Goal: Information Seeking & Learning: Learn about a topic

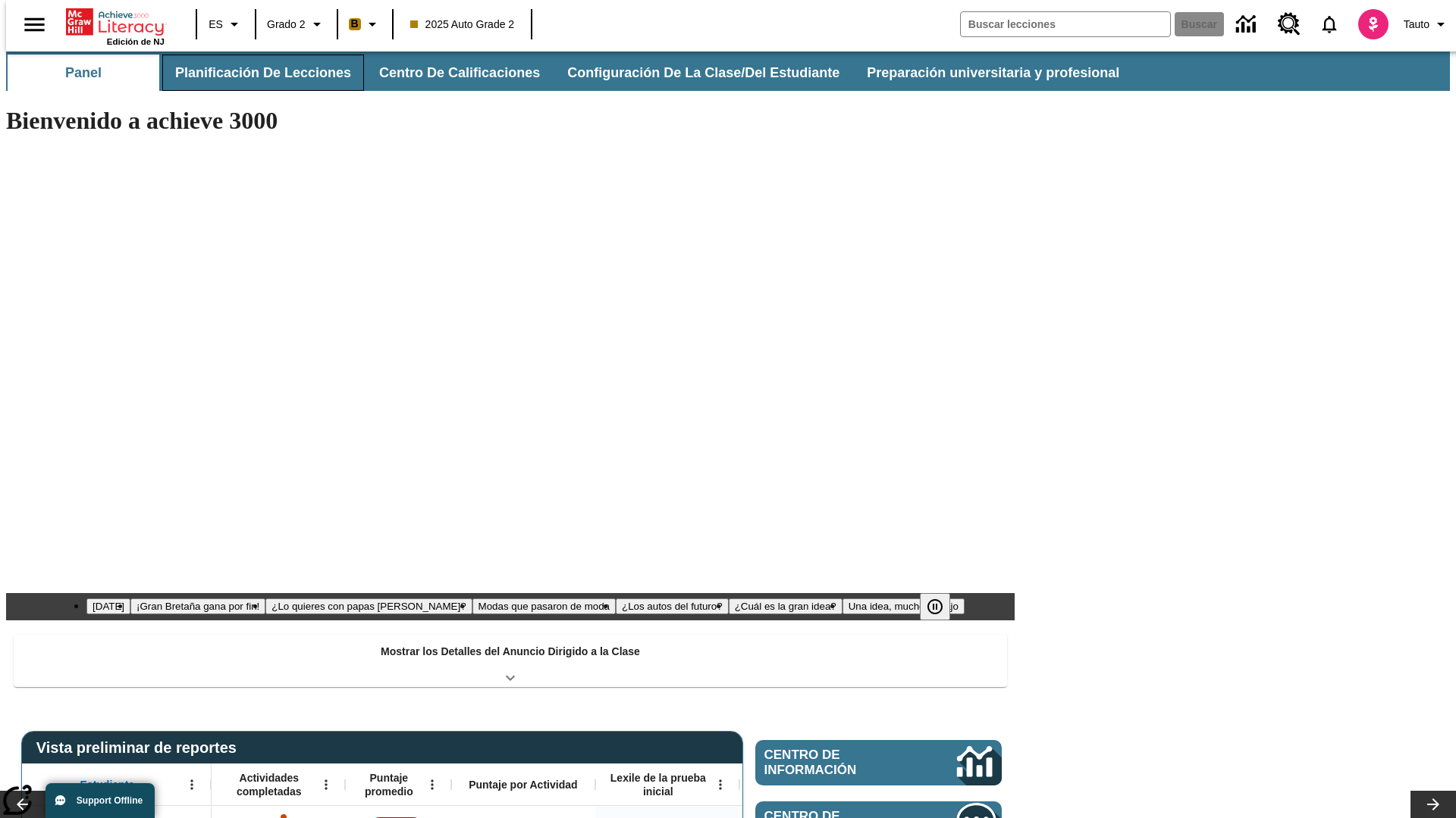
click at [254, 73] on button "Planificación de lecciones" at bounding box center [262, 72] width 201 height 36
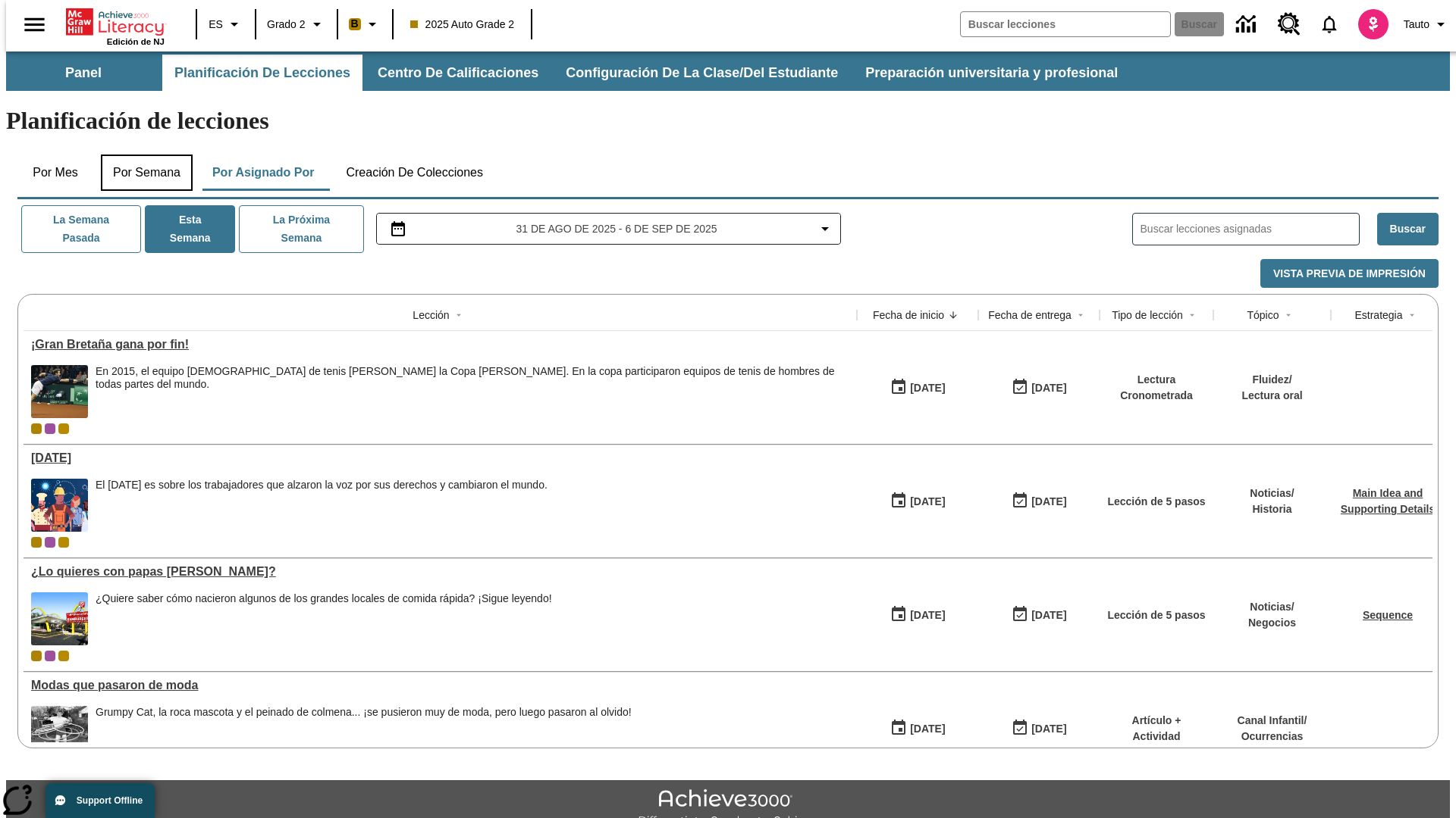
click at [142, 154] on button "Por semana" at bounding box center [147, 172] width 91 height 36
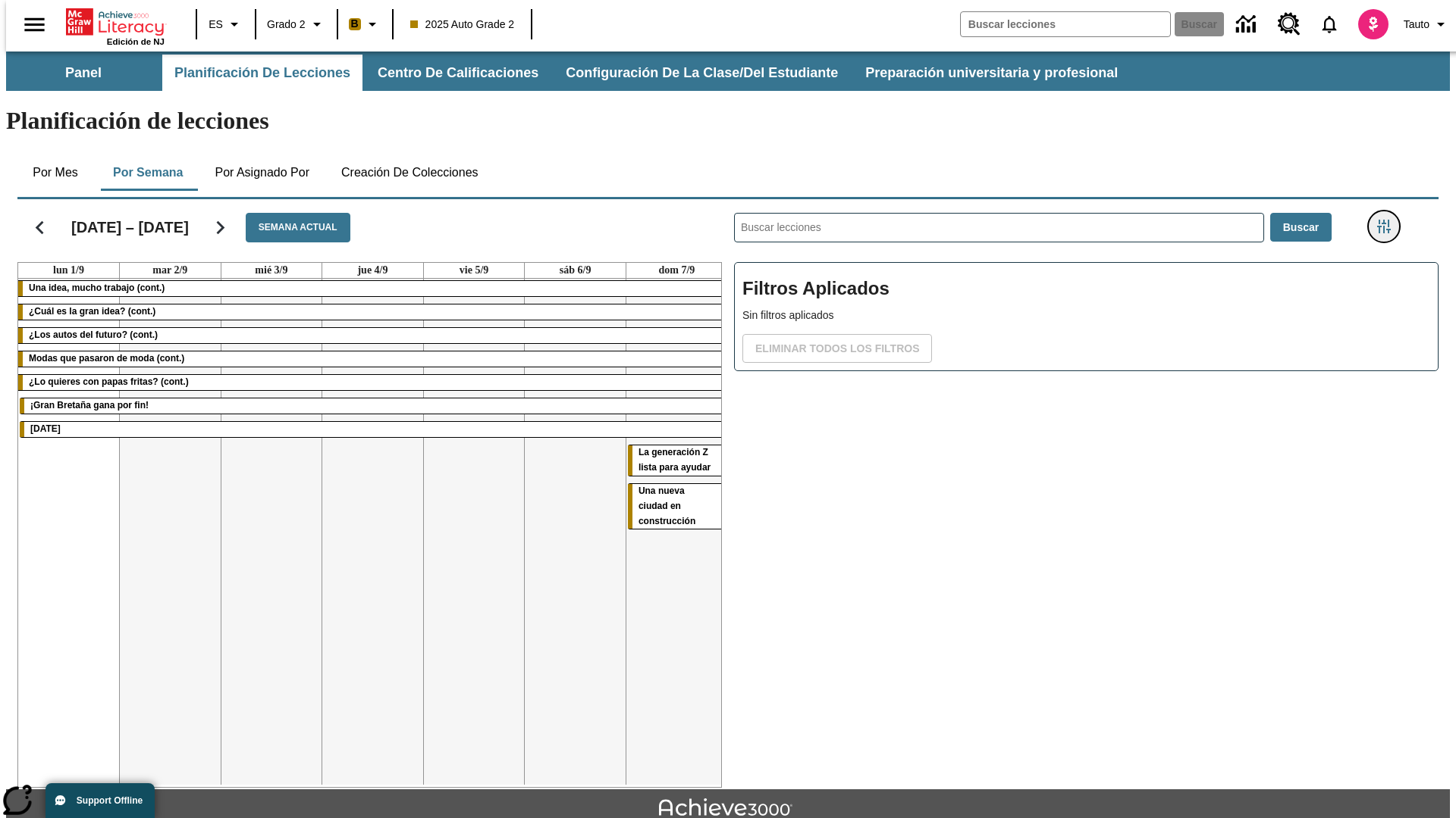
click at [1388, 220] on icon "Menú lateral de filtros" at bounding box center [1383, 226] width 14 height 14
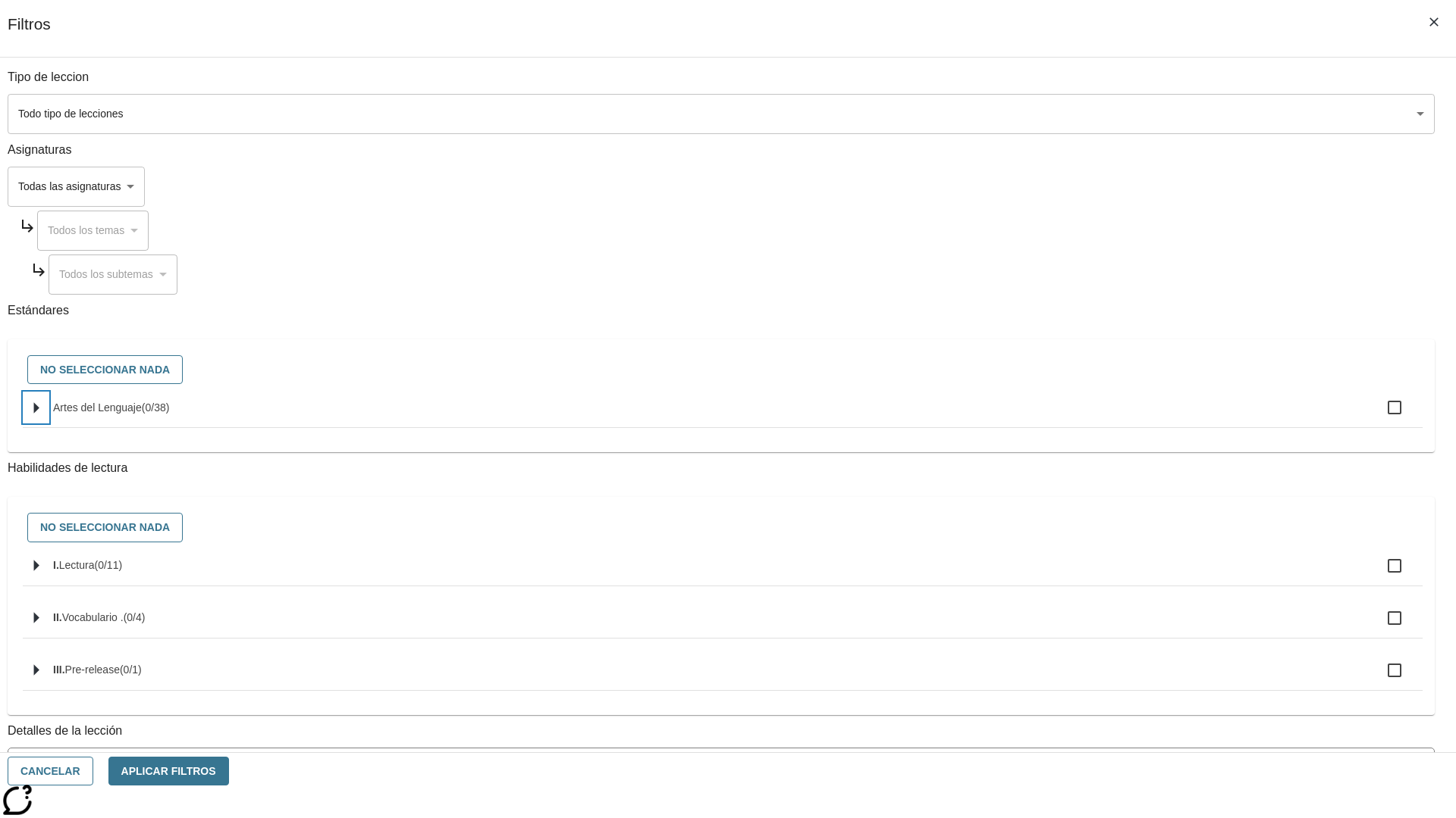
click at [40, 414] on icon "Seleccione estándares" at bounding box center [36, 408] width 5 height 12
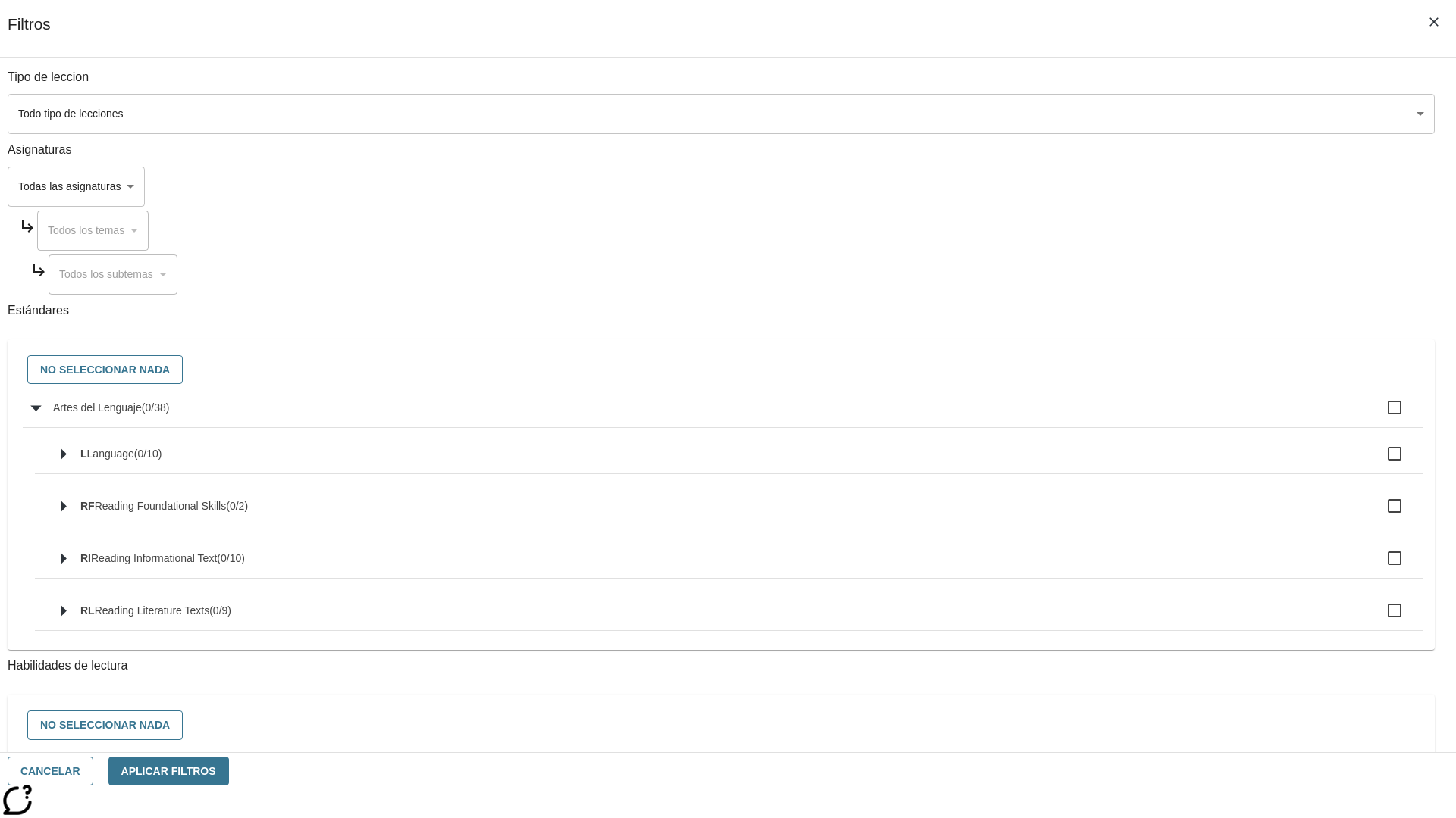
click at [1102, 416] on label "Artes del Lenguaje ( 0 / 38 )" at bounding box center [732, 407] width 1357 height 32
click at [1378, 416] on input "Artes del Lenguaje ( 0 / 38 )" at bounding box center [1394, 407] width 32 height 32
checkbox input "true"
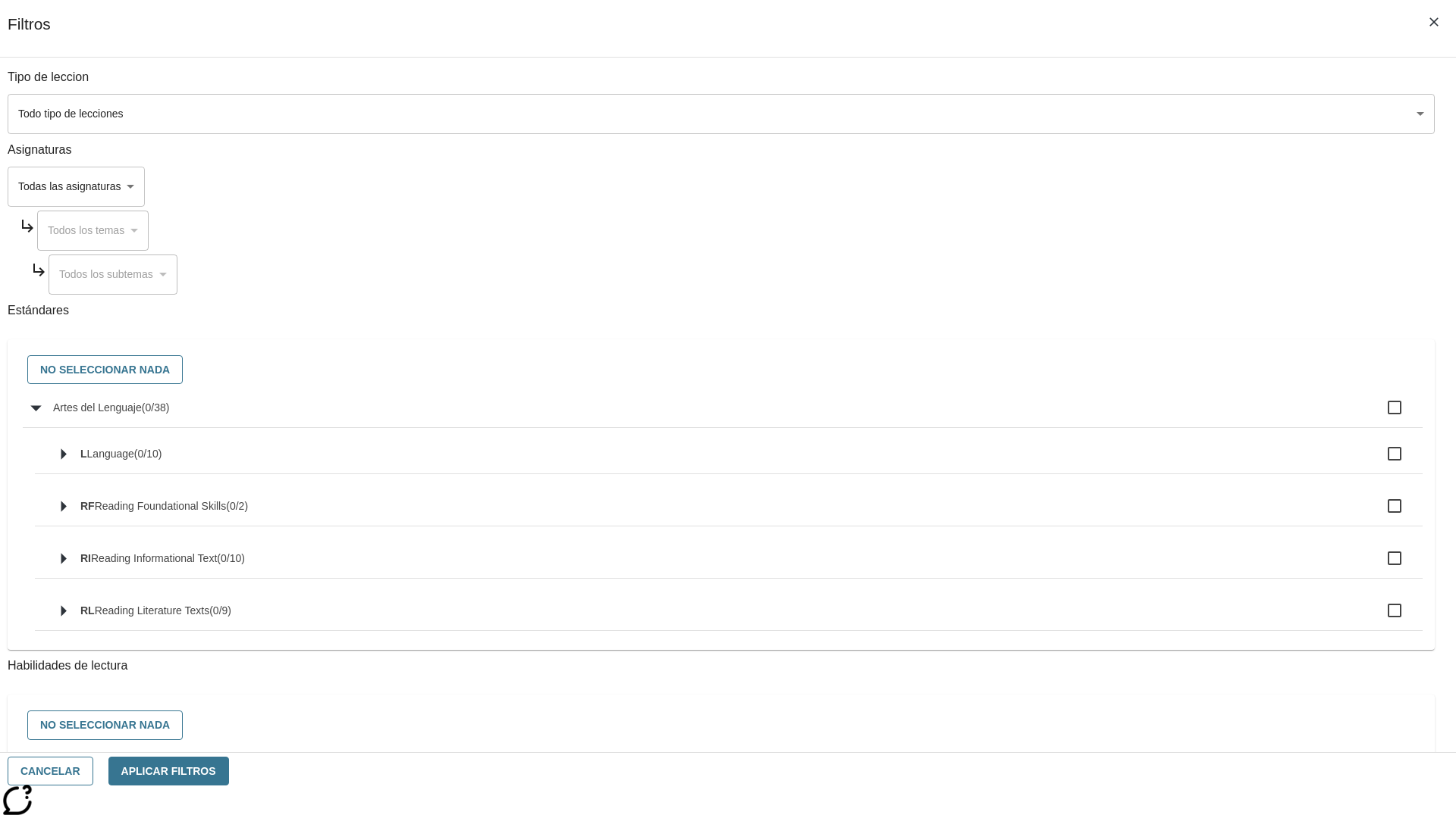
checkbox input "true"
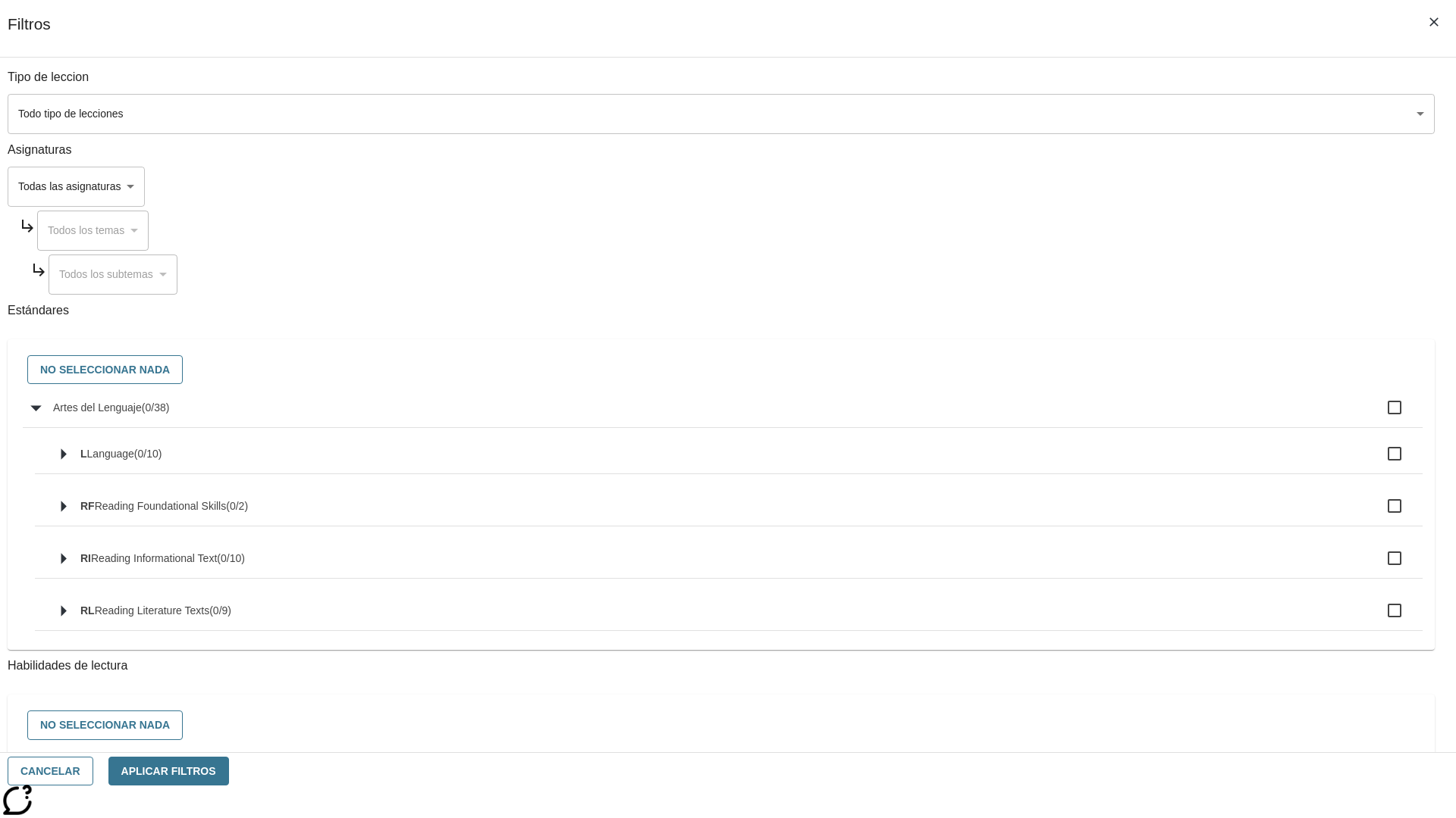
checkbox input "true"
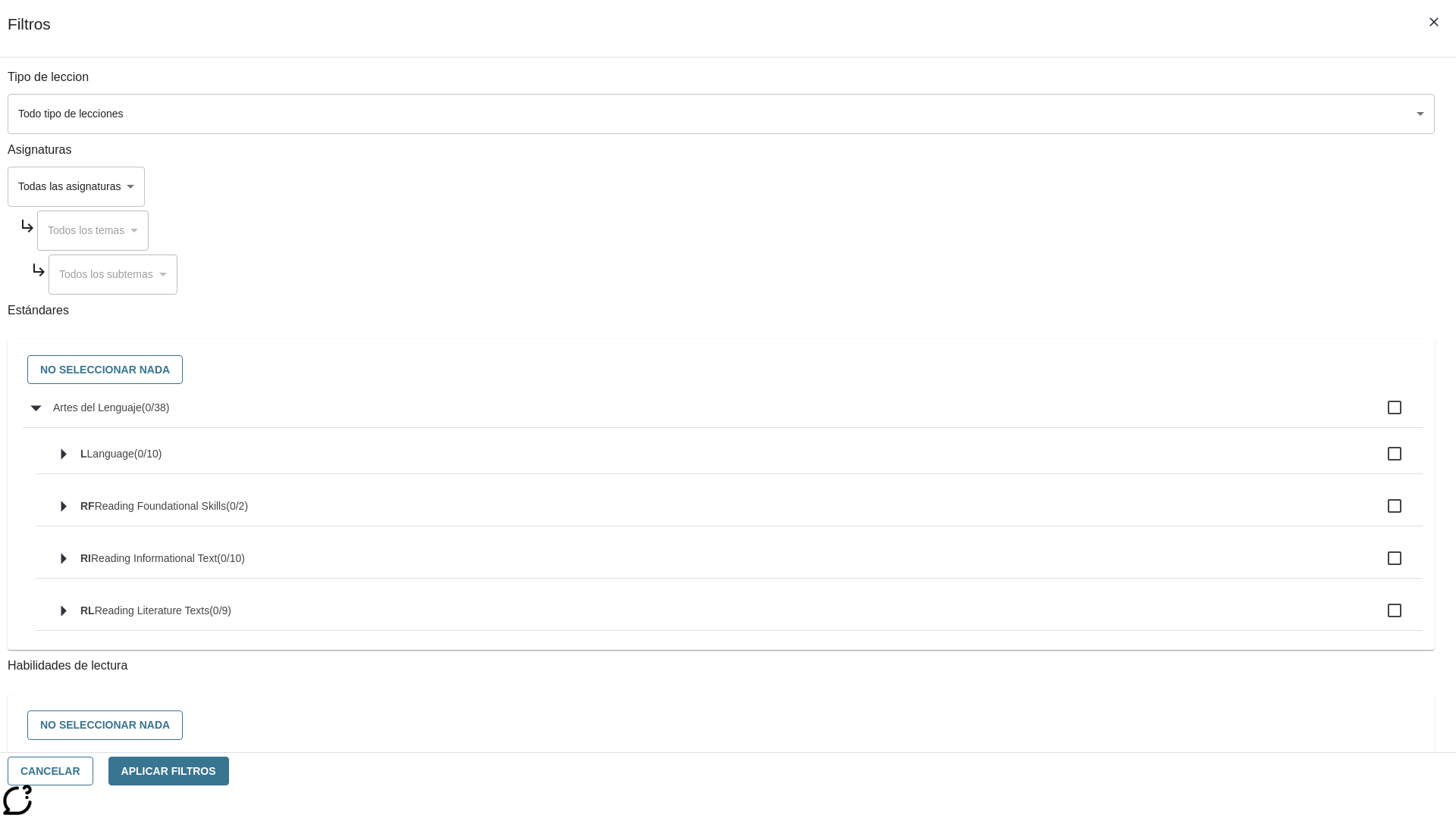
checkbox input "true"
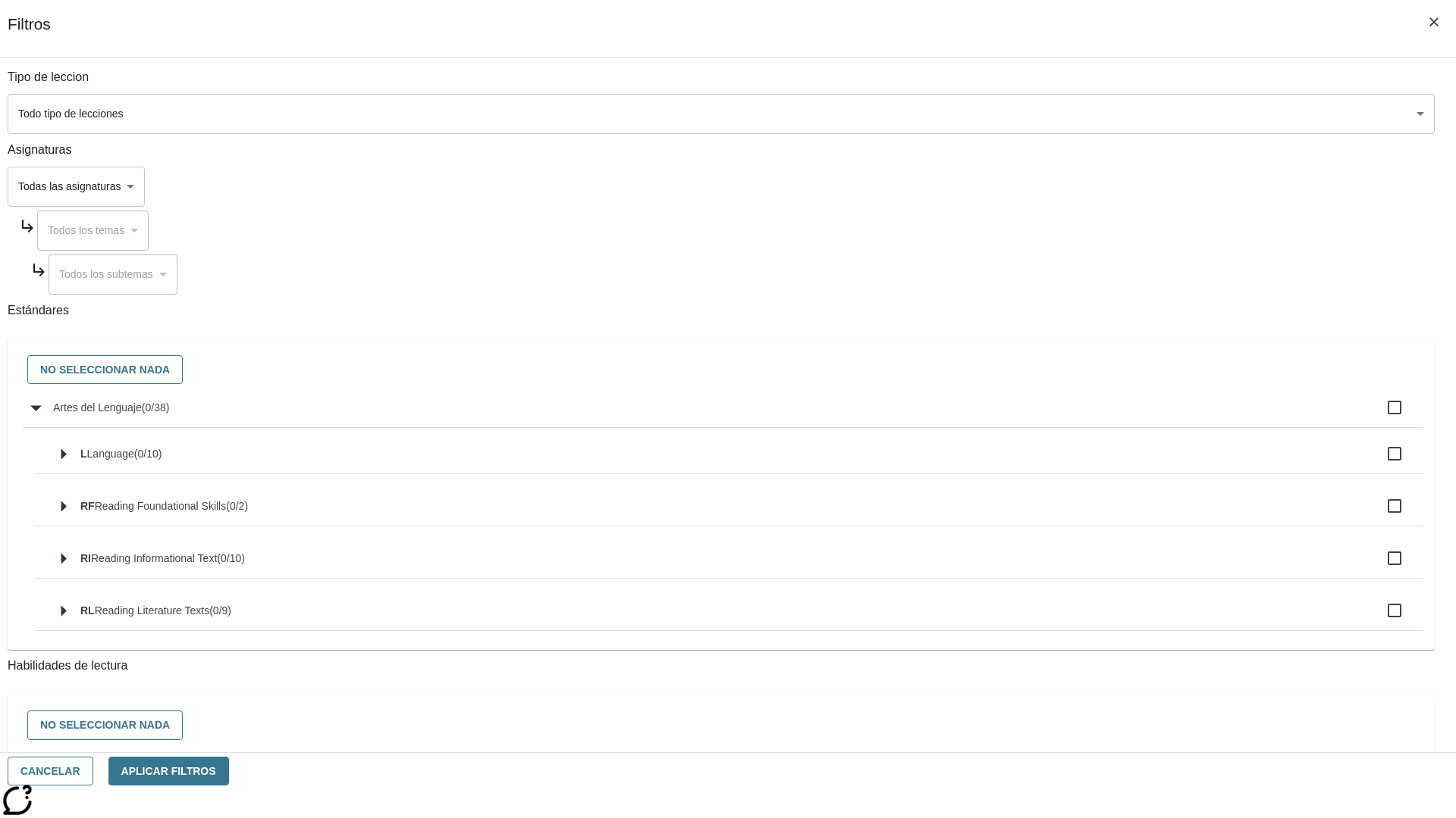
checkbox input "true"
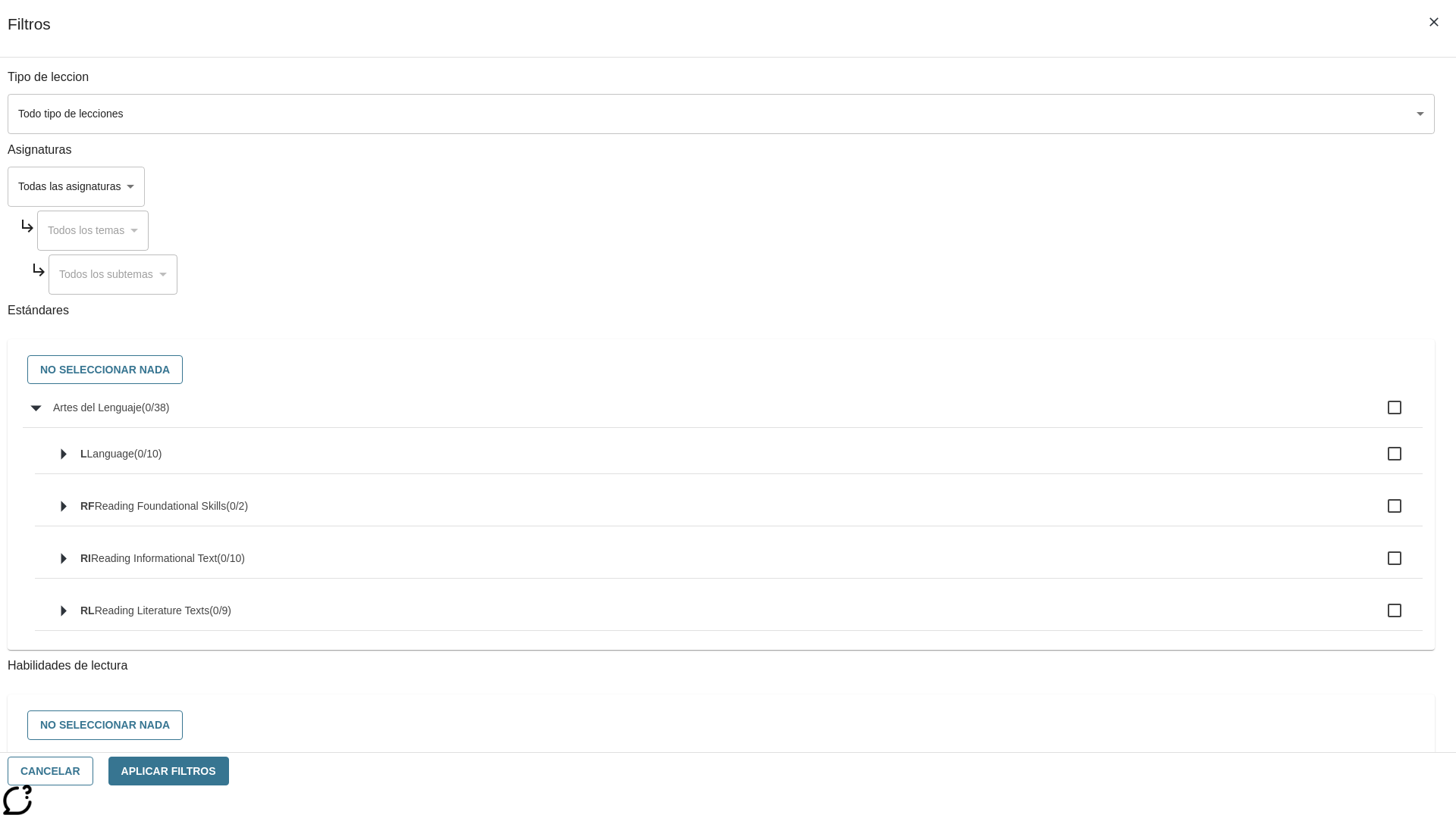
checkbox input "true"
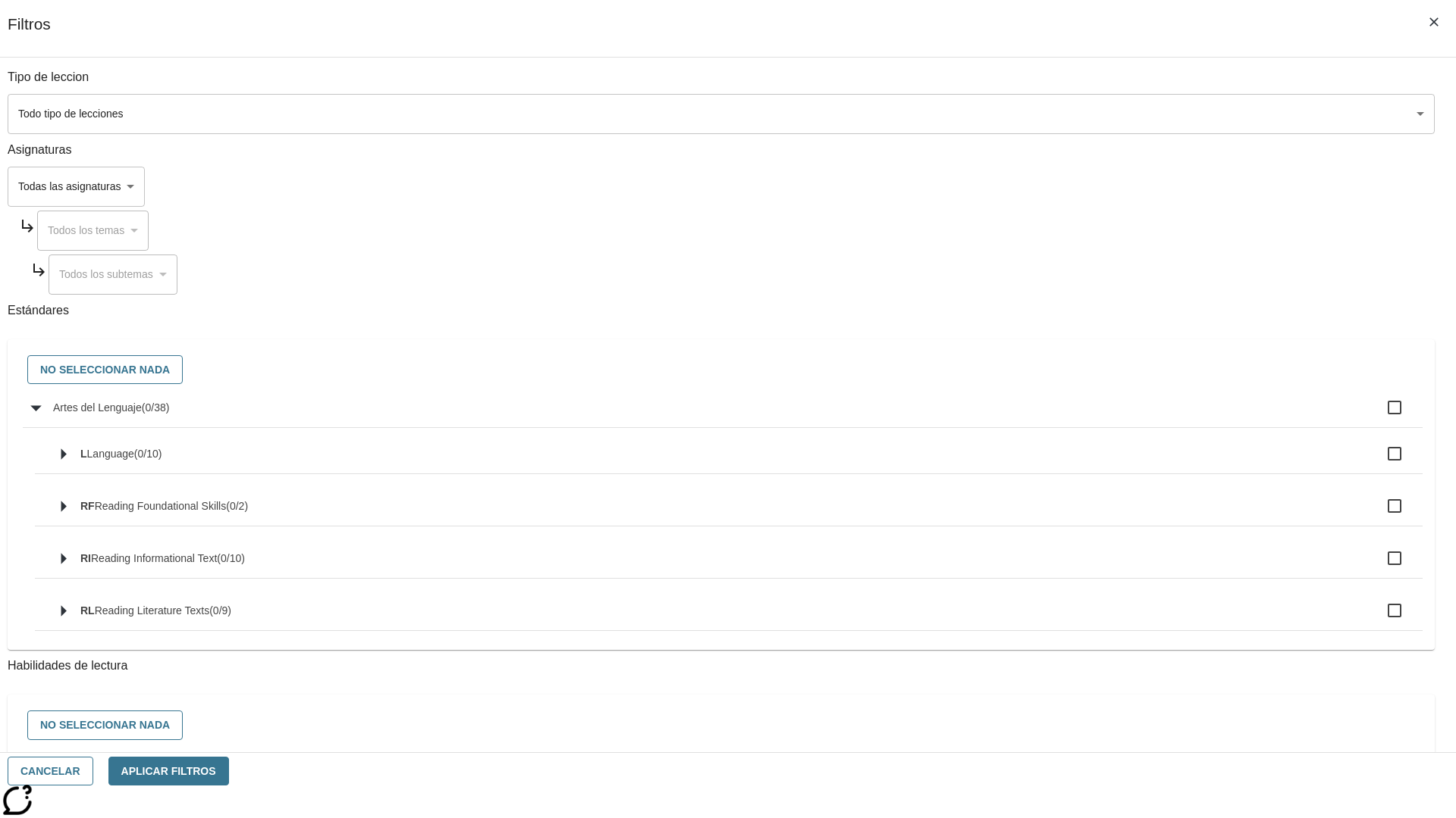
checkbox input "true"
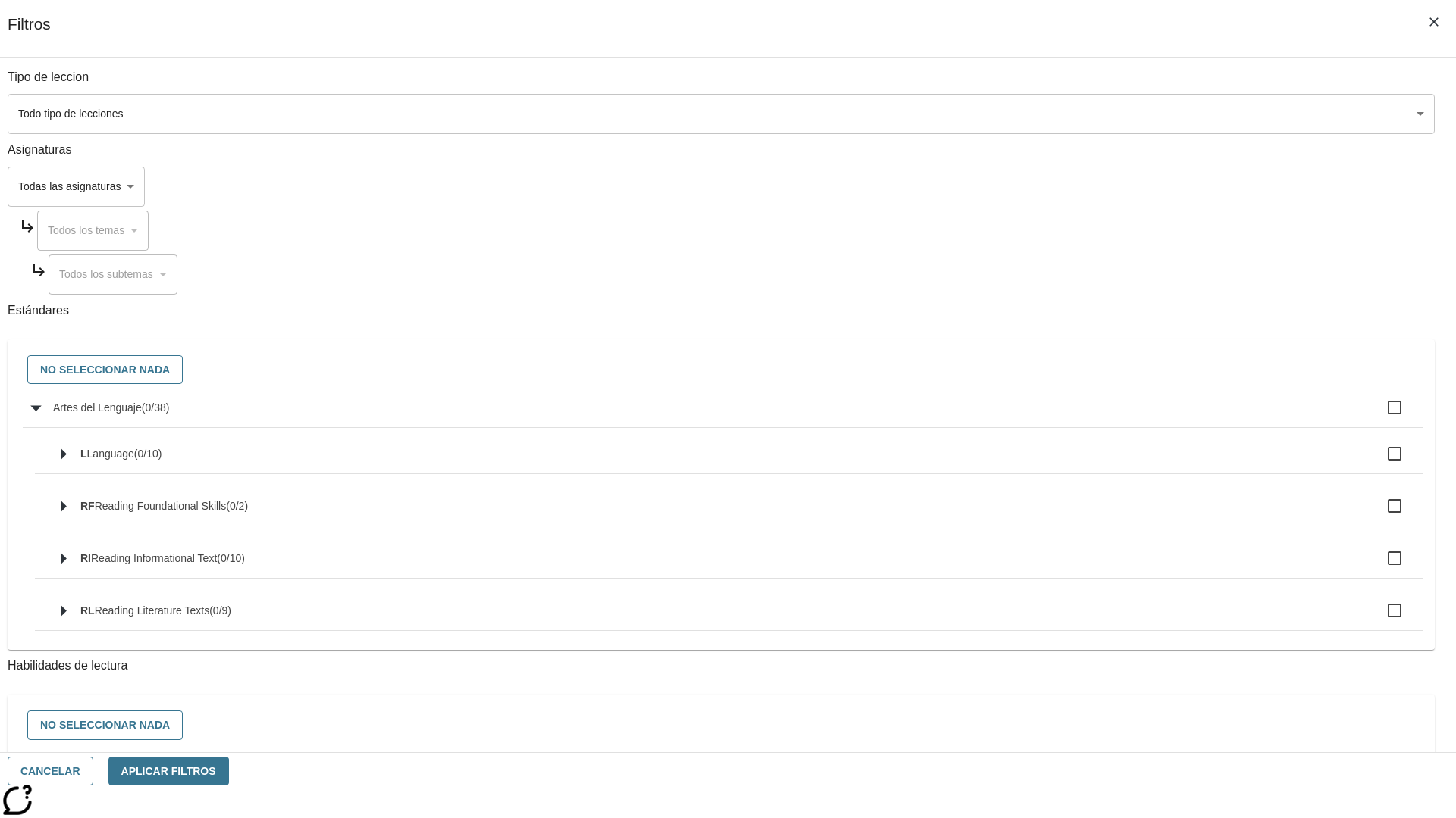
checkbox input "true"
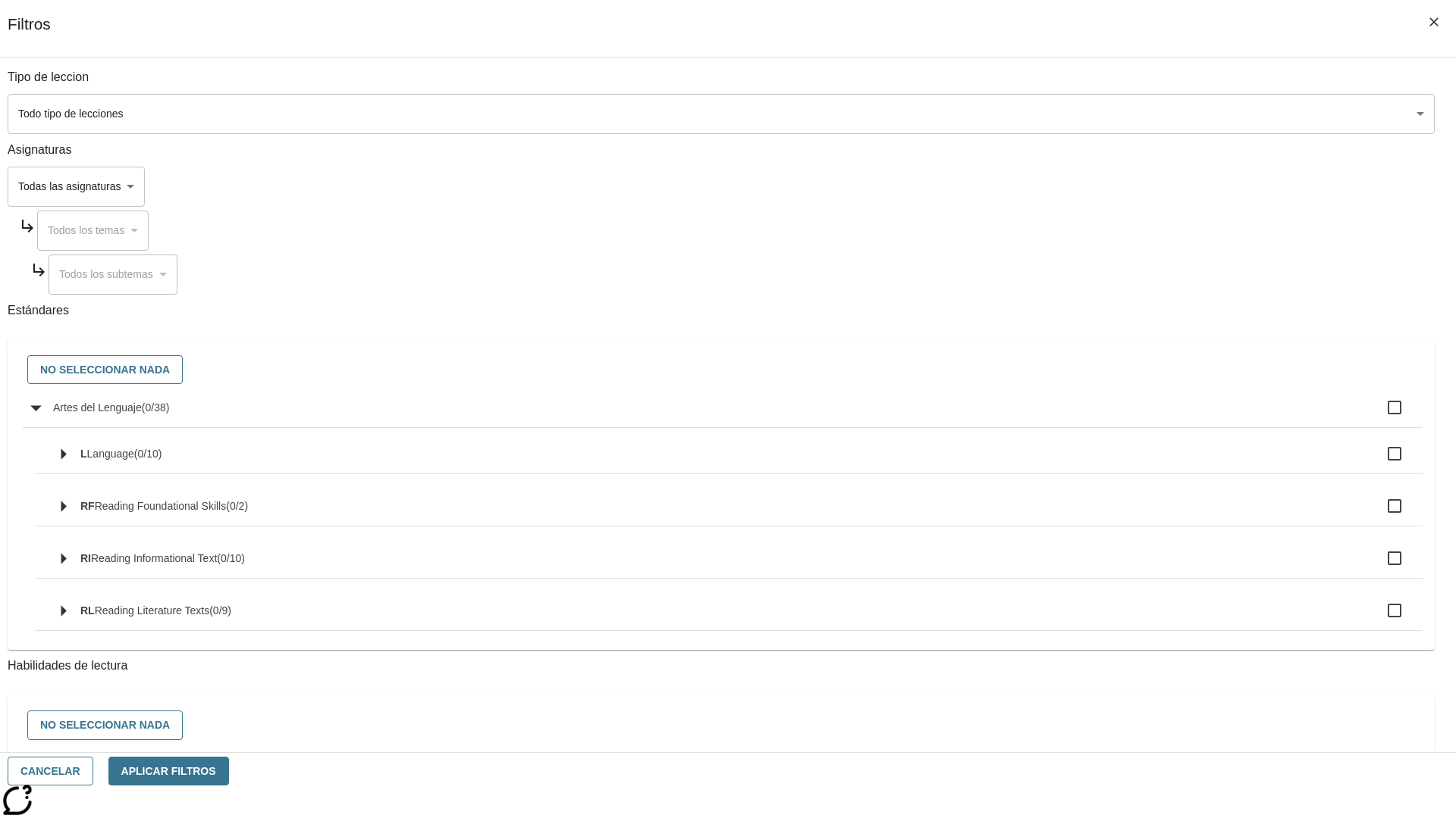
checkbox input "true"
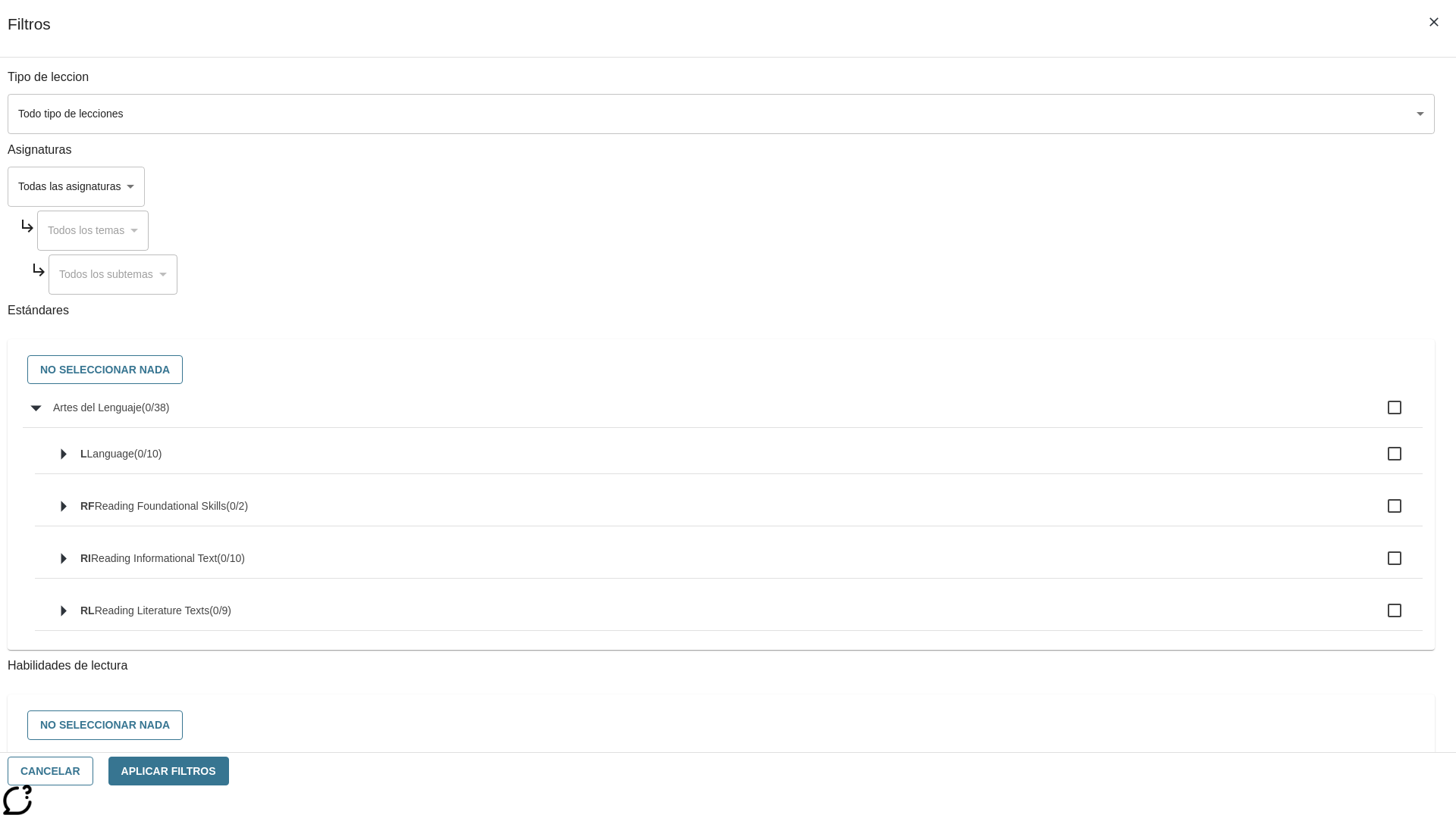
checkbox input "true"
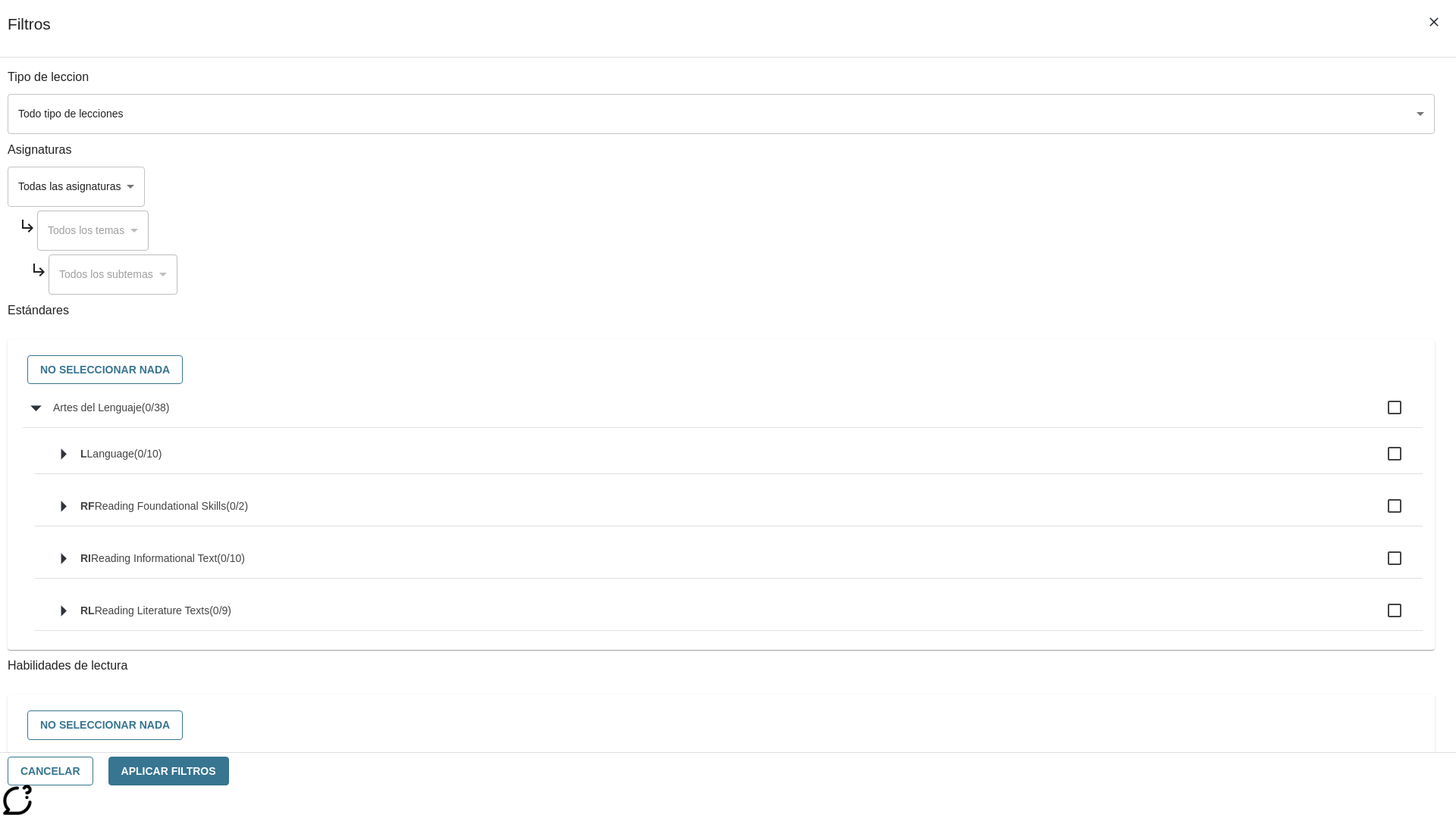
checkbox input "true"
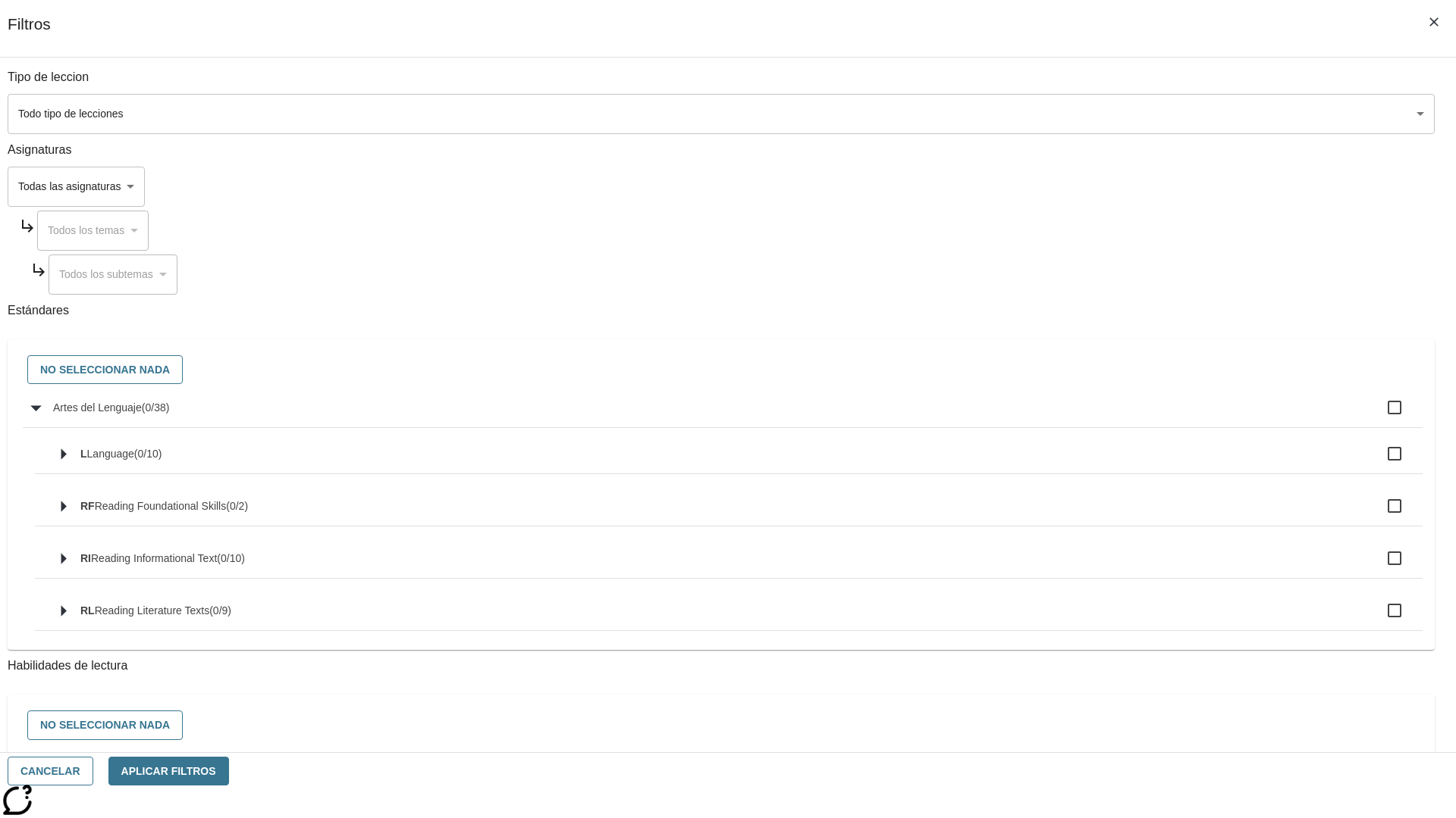
checkbox input "true"
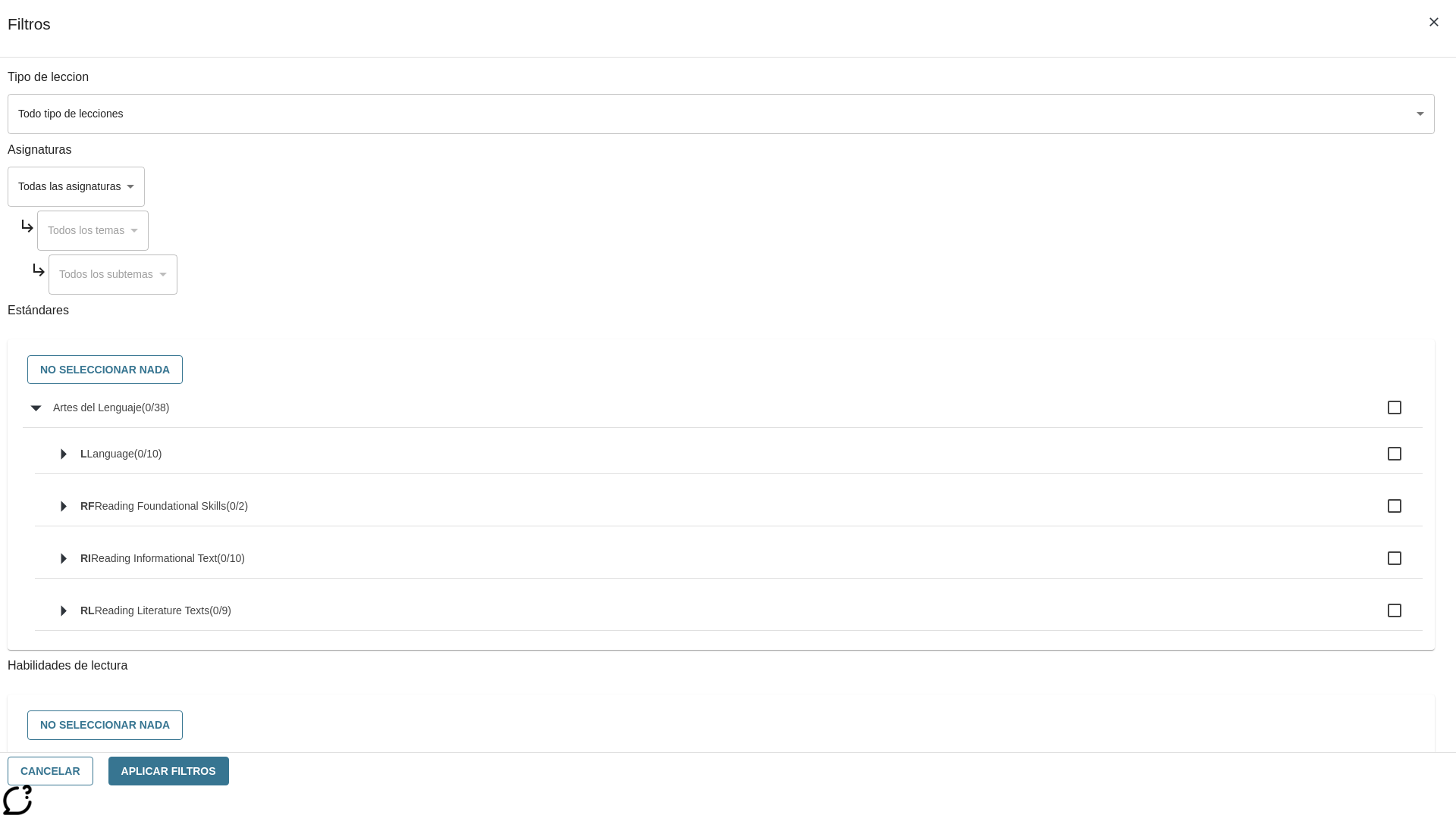
checkbox input "true"
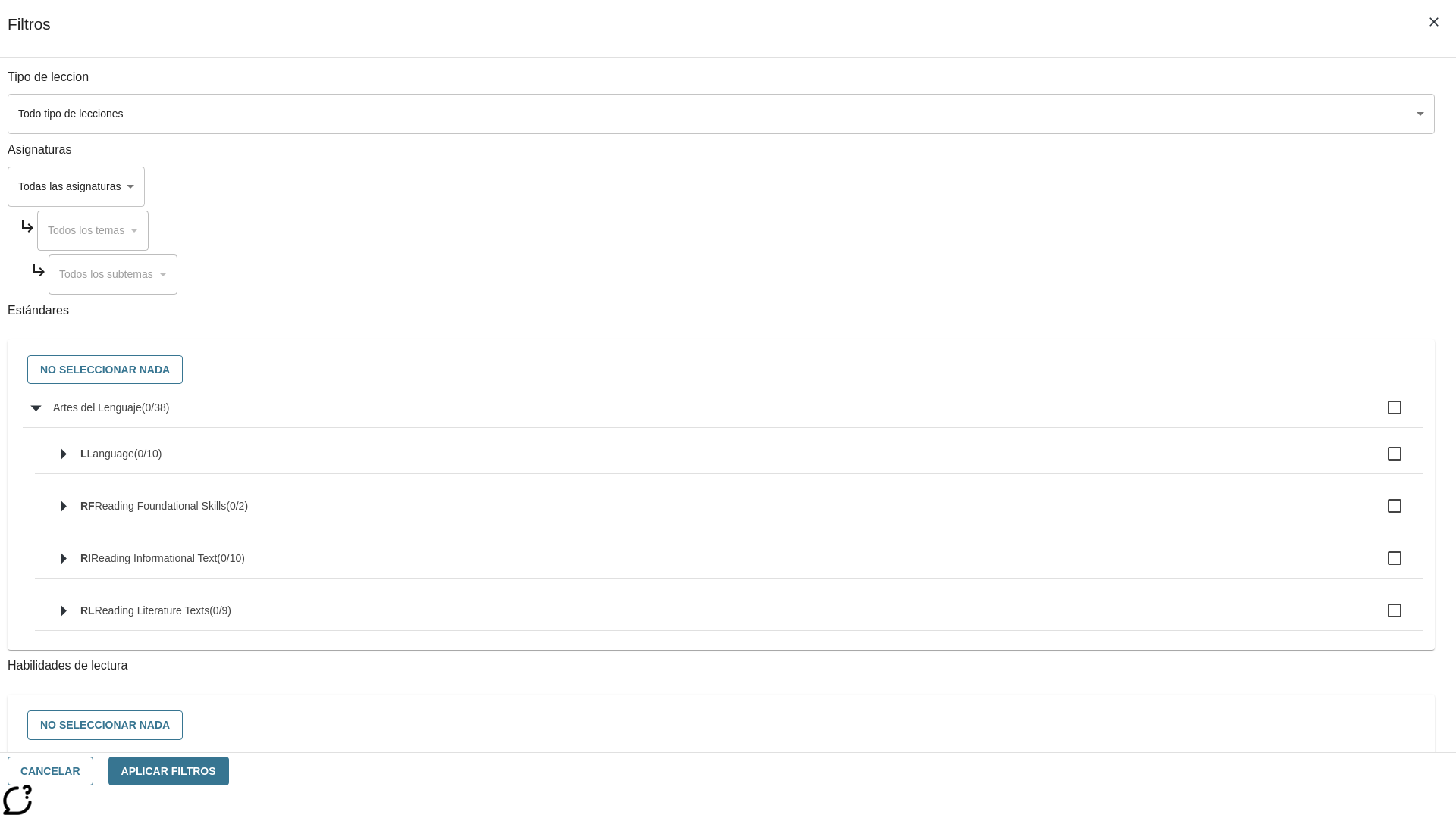
checkbox input "true"
click at [183, 370] on button "No seleccionar nada" at bounding box center [105, 370] width 156 height 29
checkbox input "false"
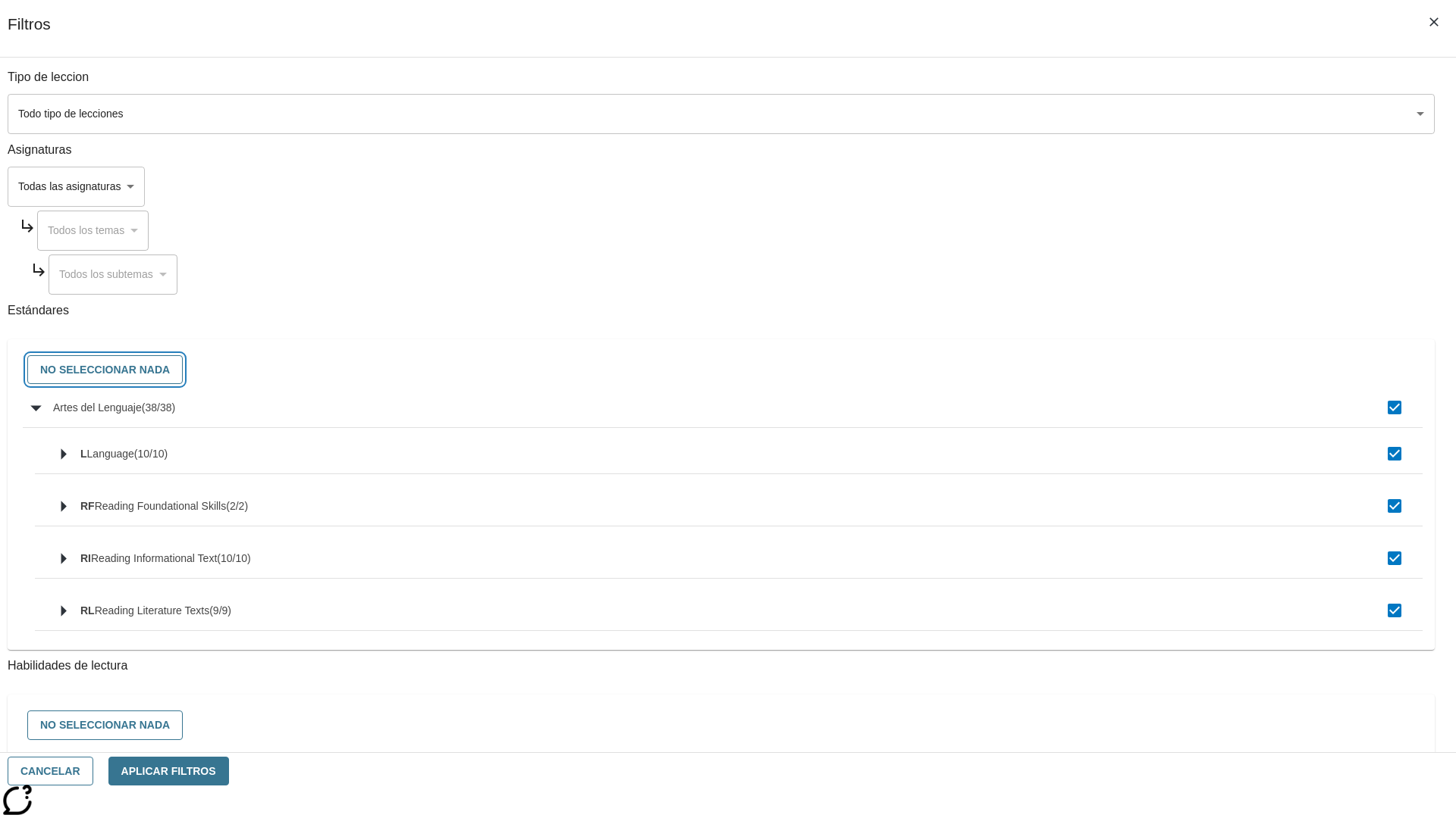
checkbox input "false"
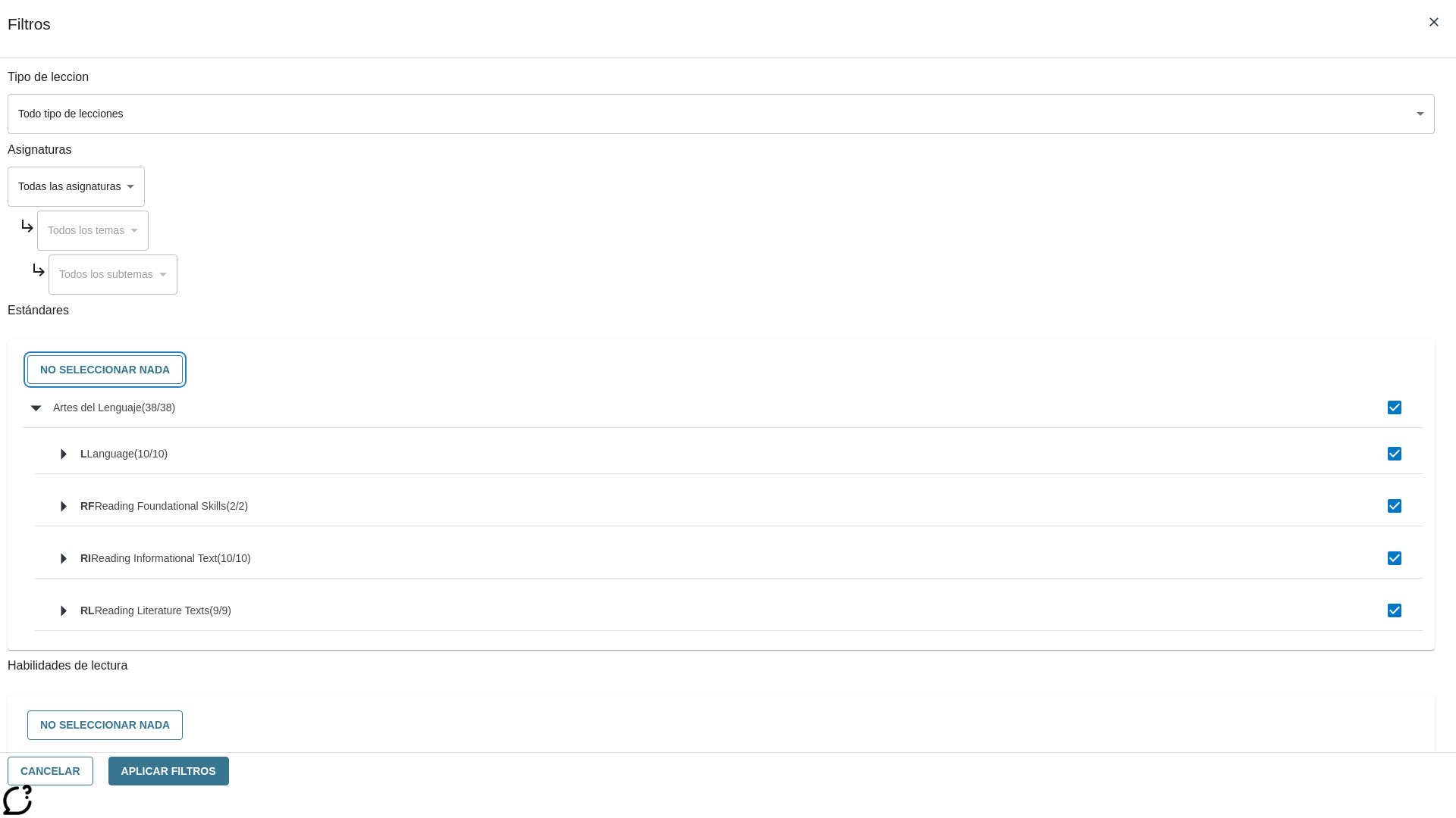
checkbox input "false"
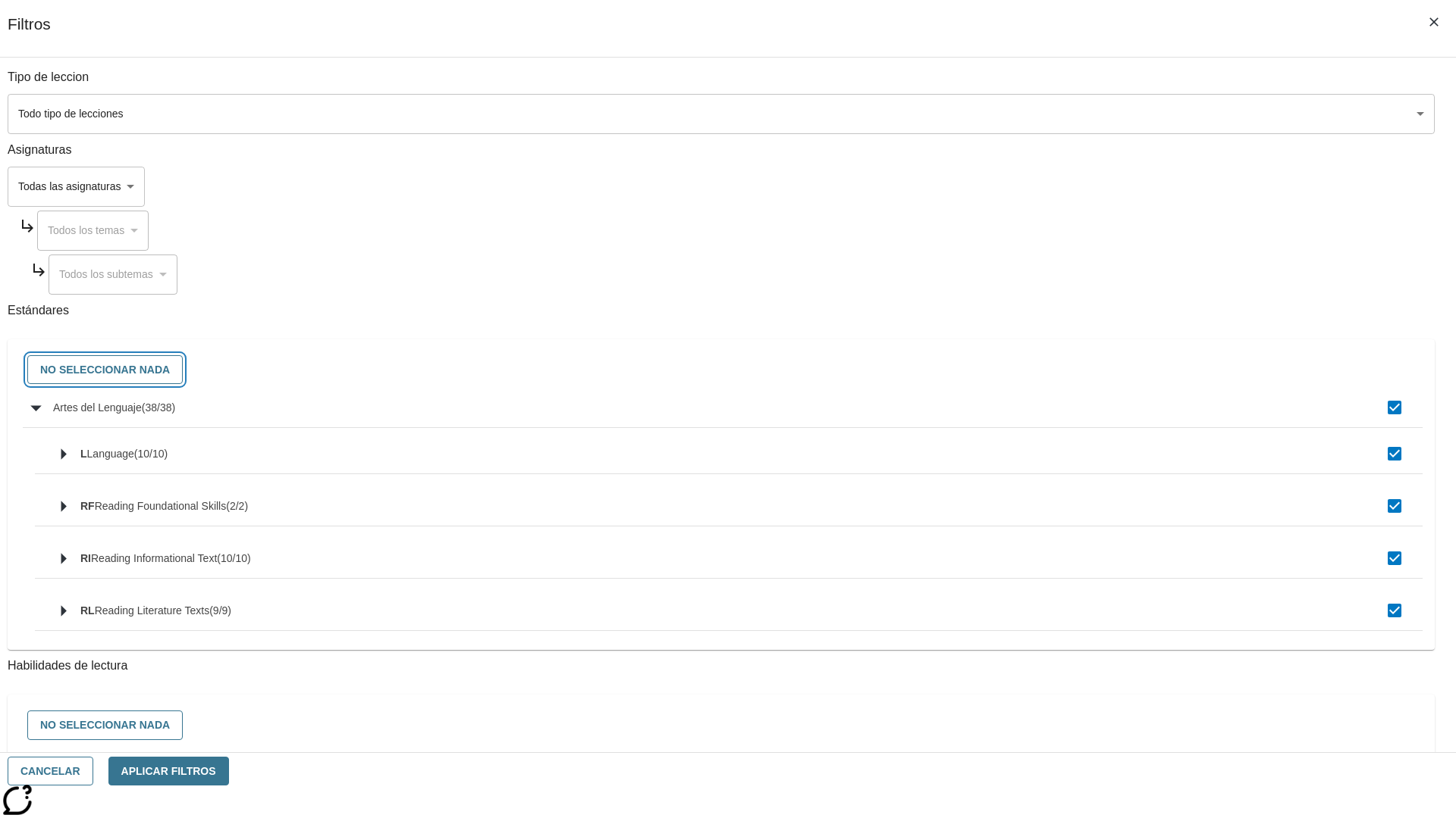
checkbox input "false"
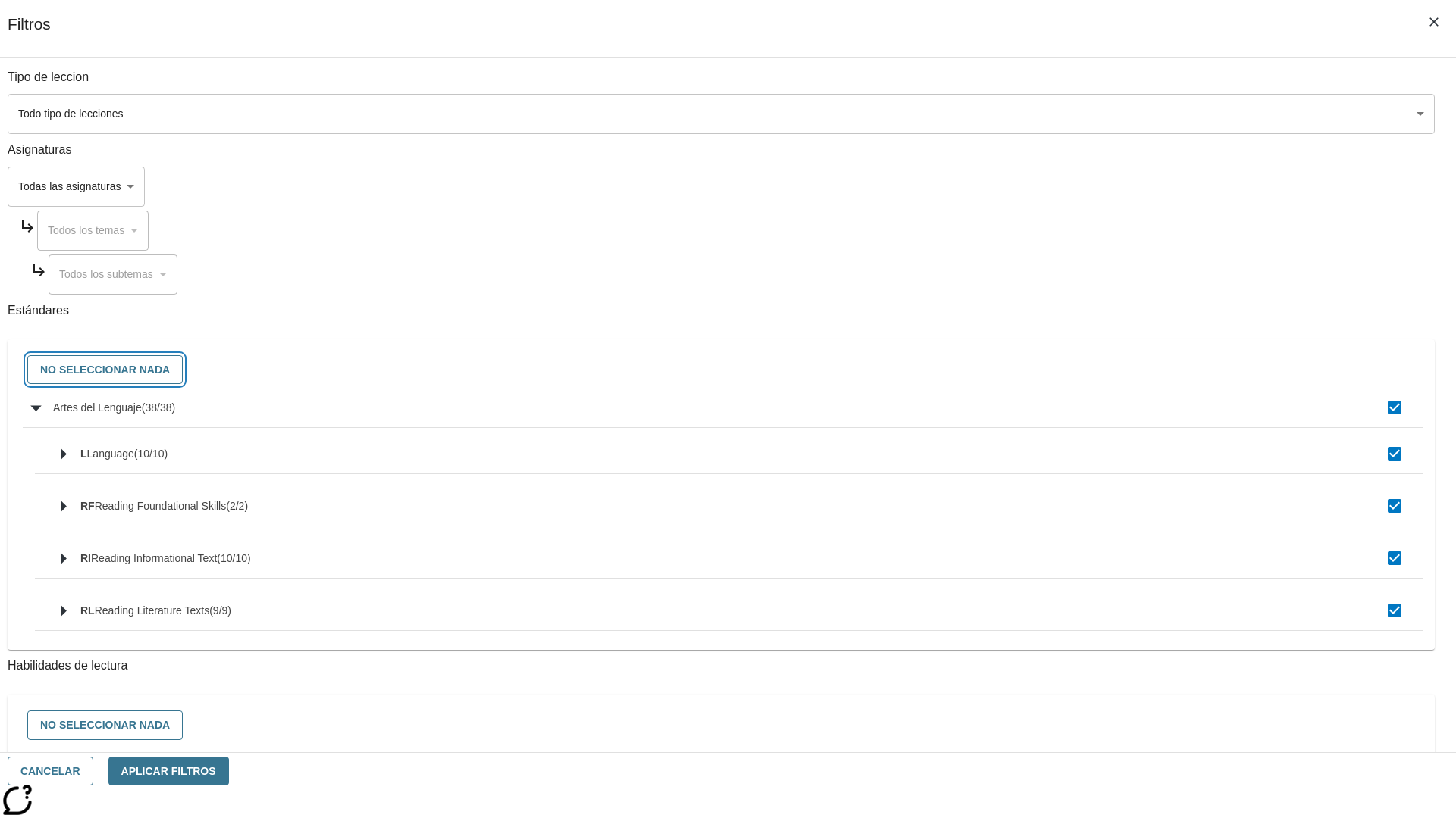
checkbox input "false"
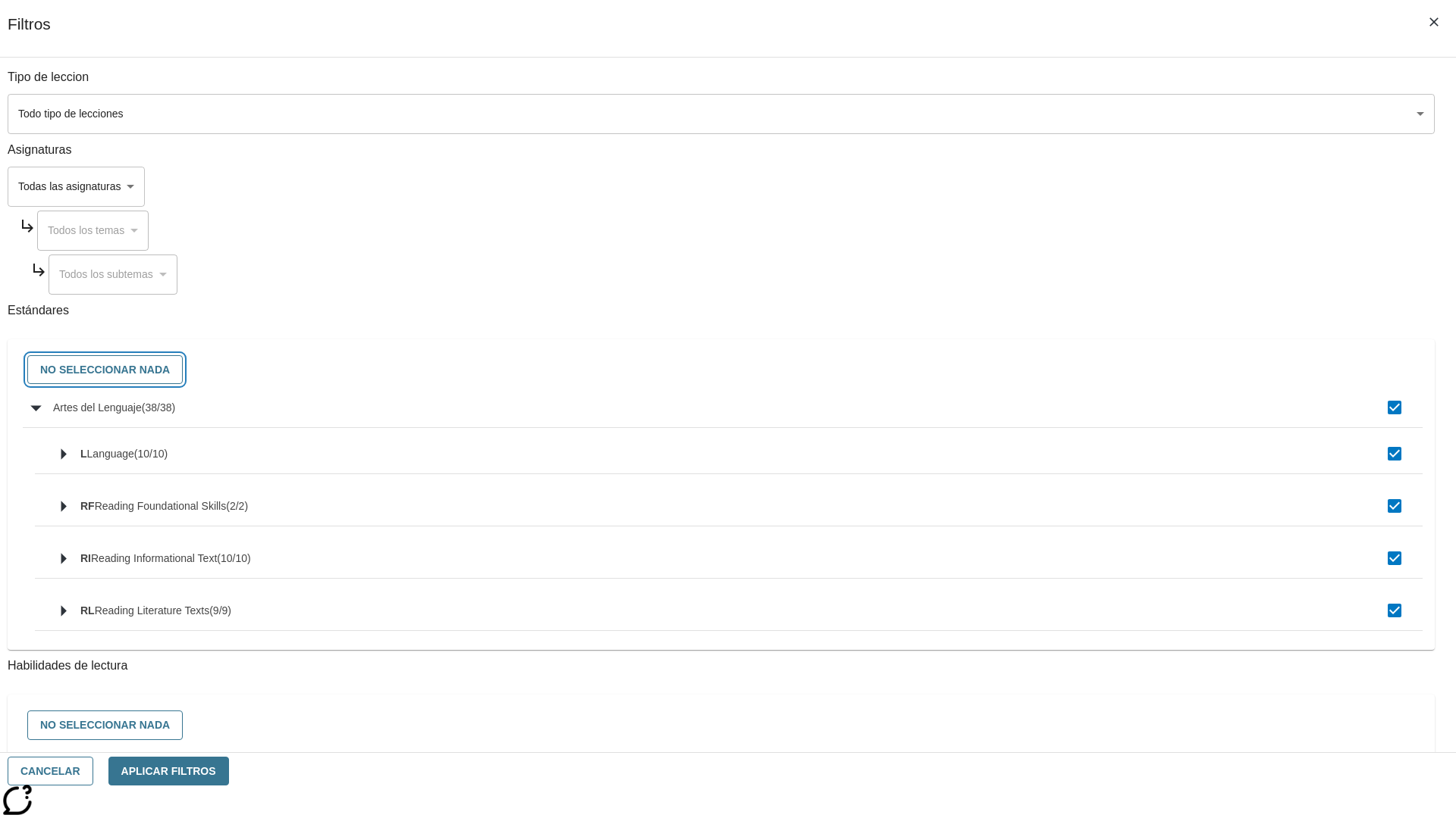
checkbox input "false"
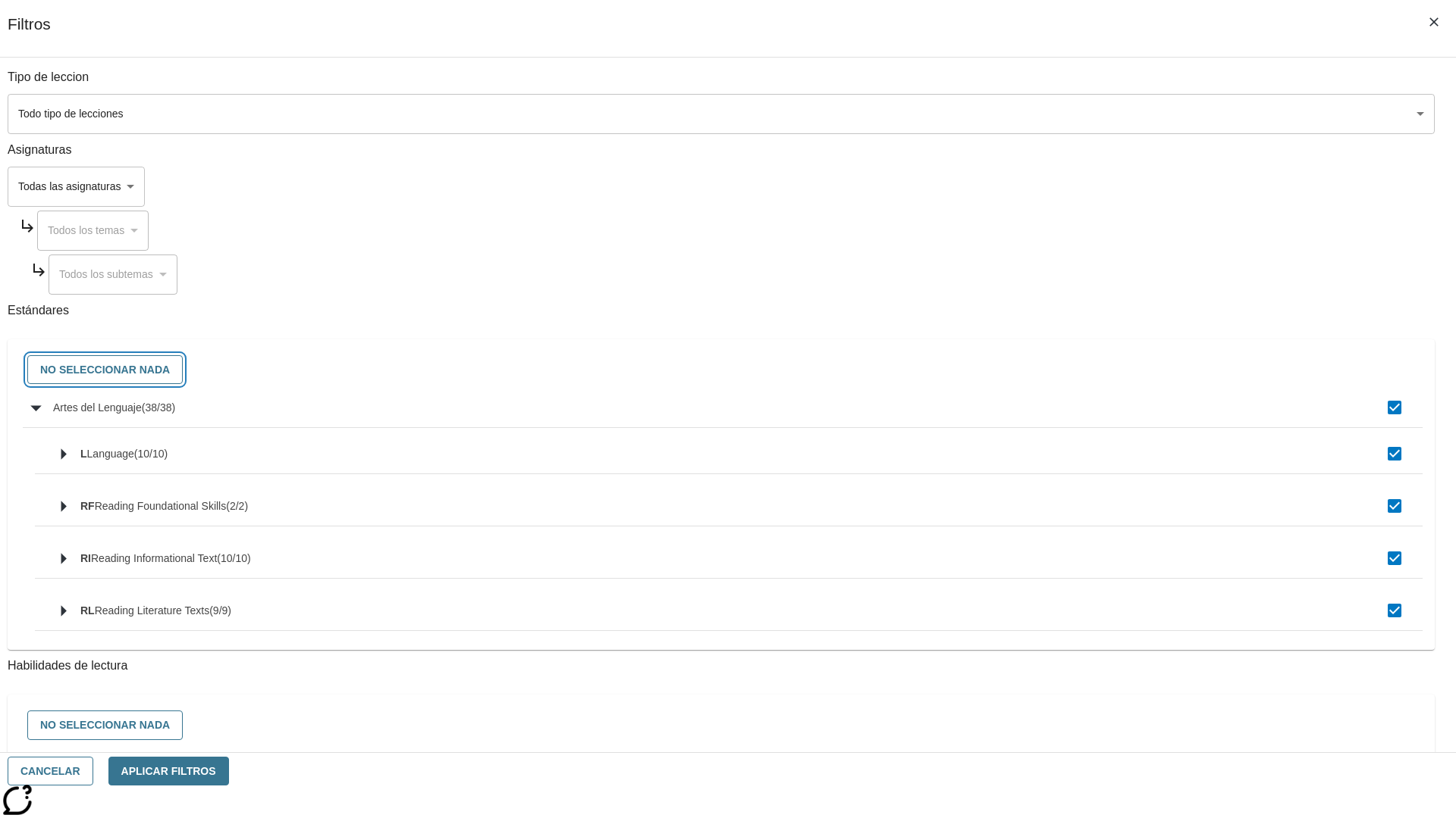
checkbox input "false"
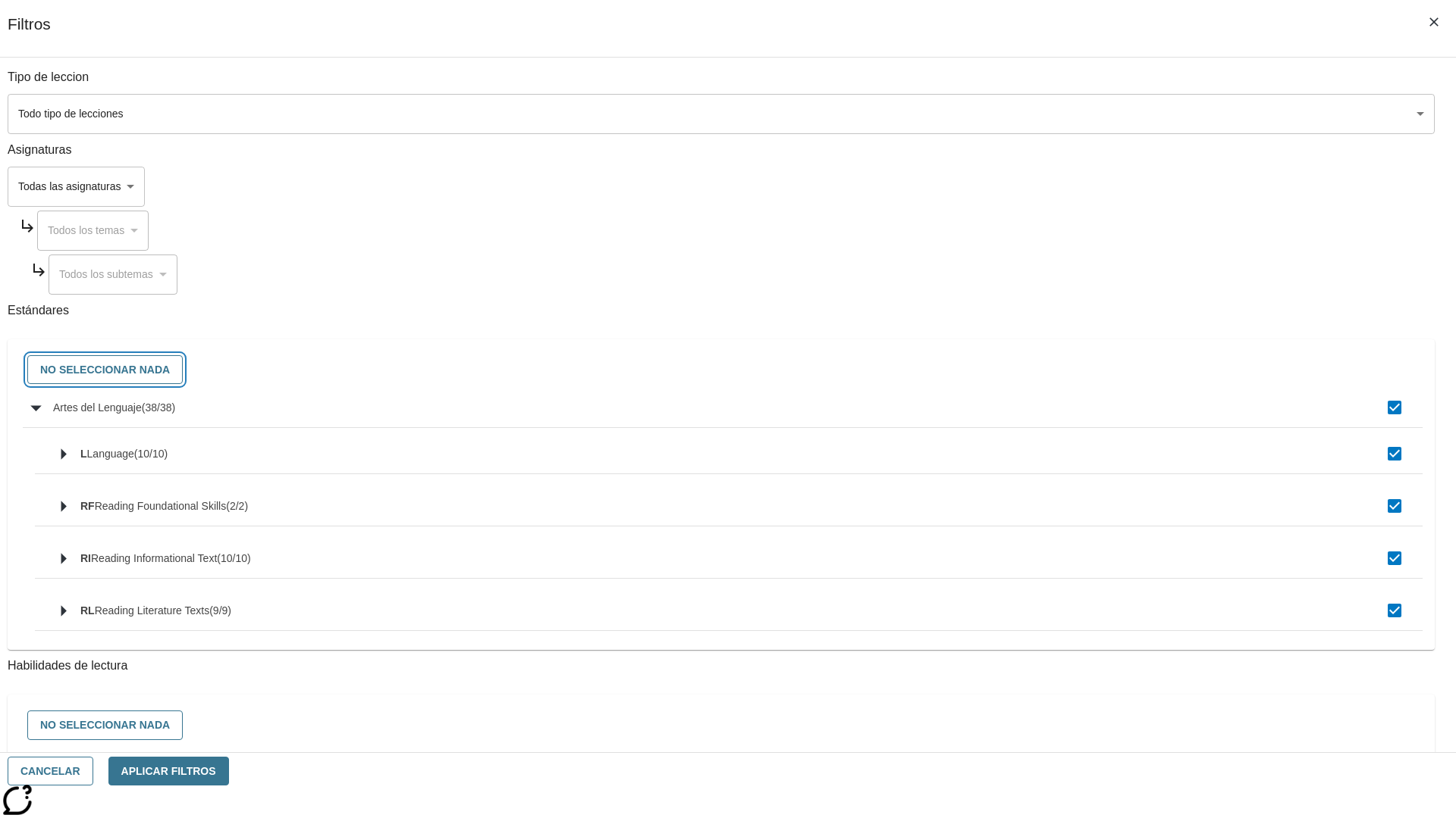
checkbox input "false"
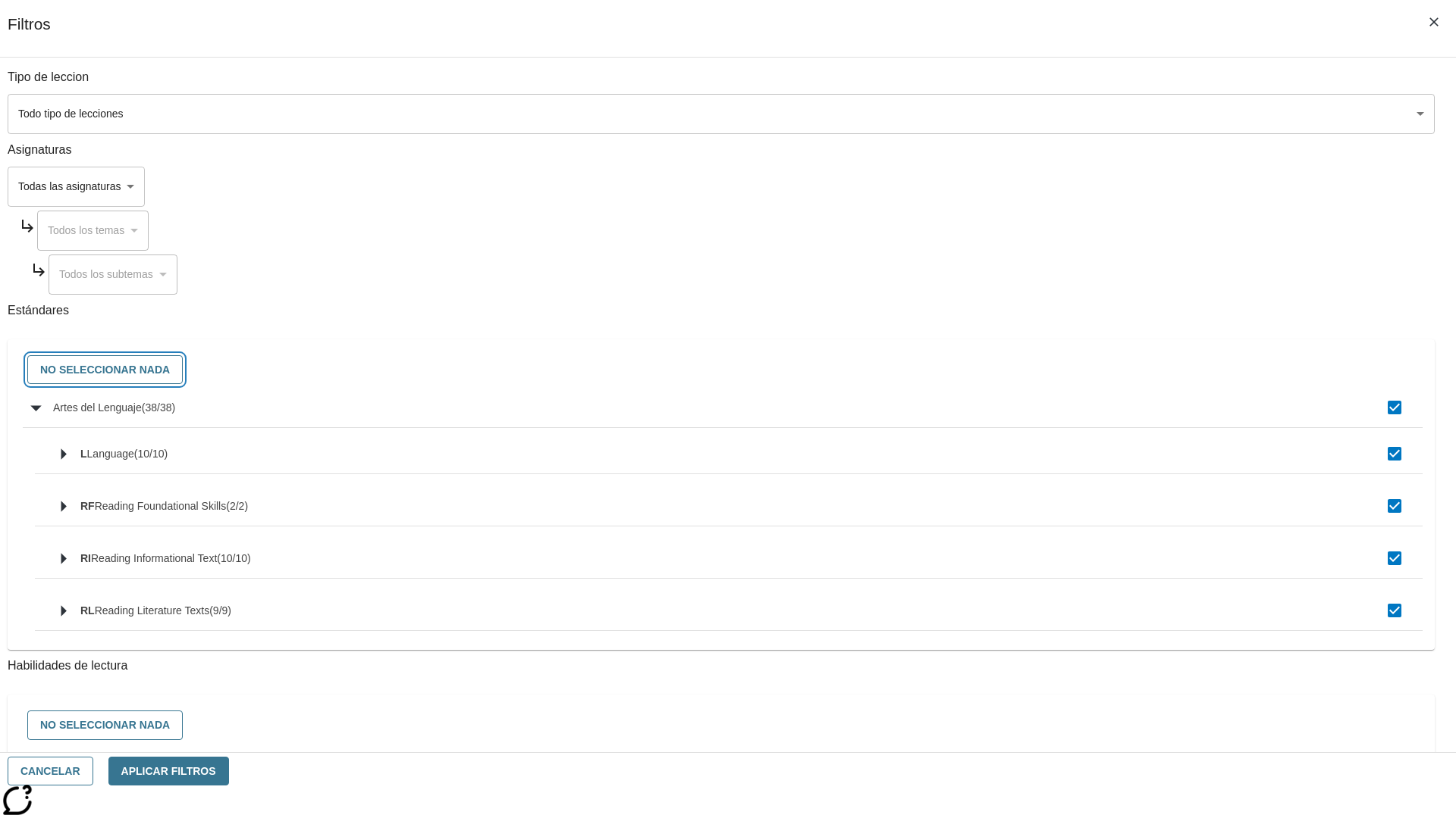
checkbox input "false"
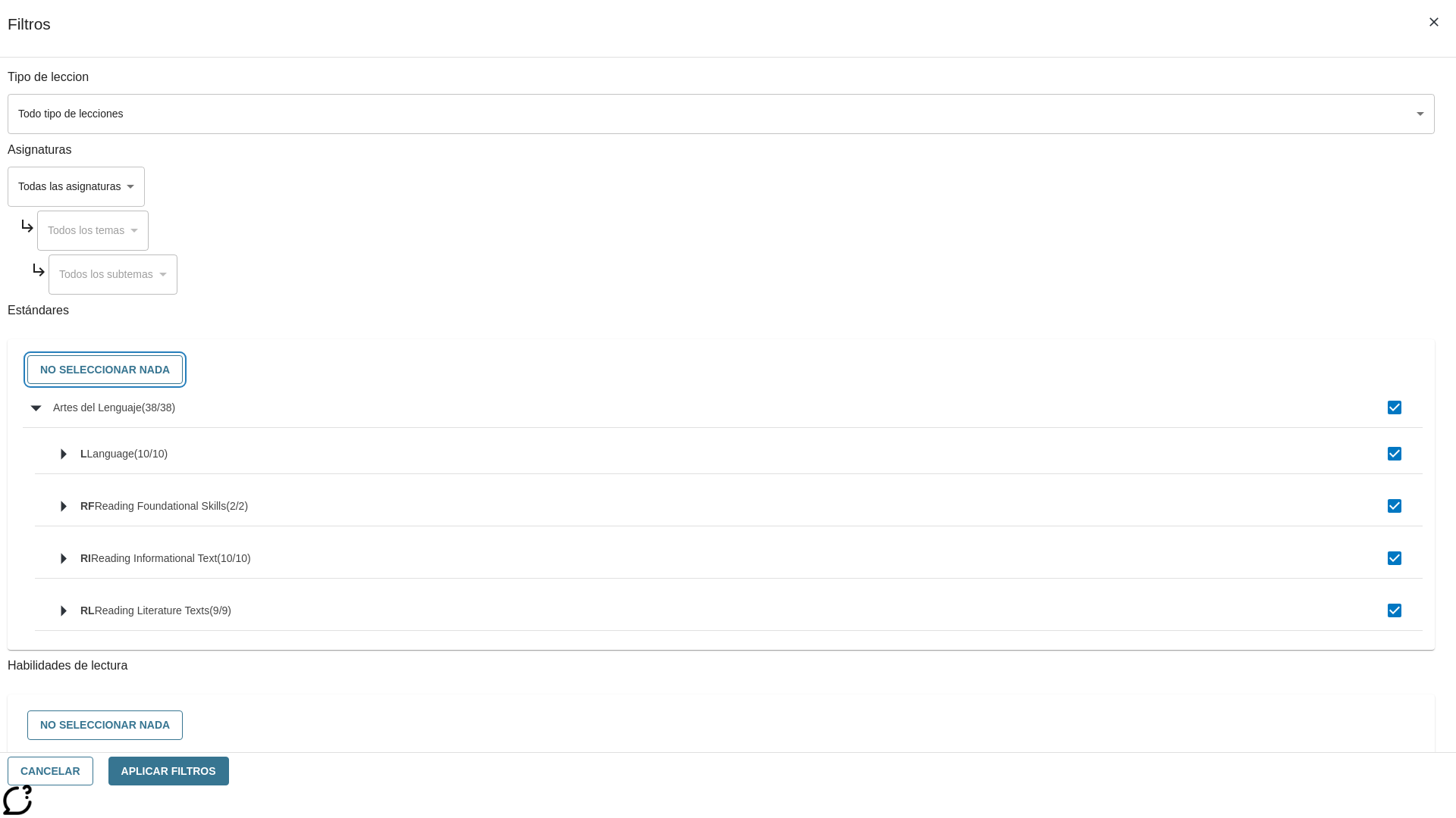
checkbox input "false"
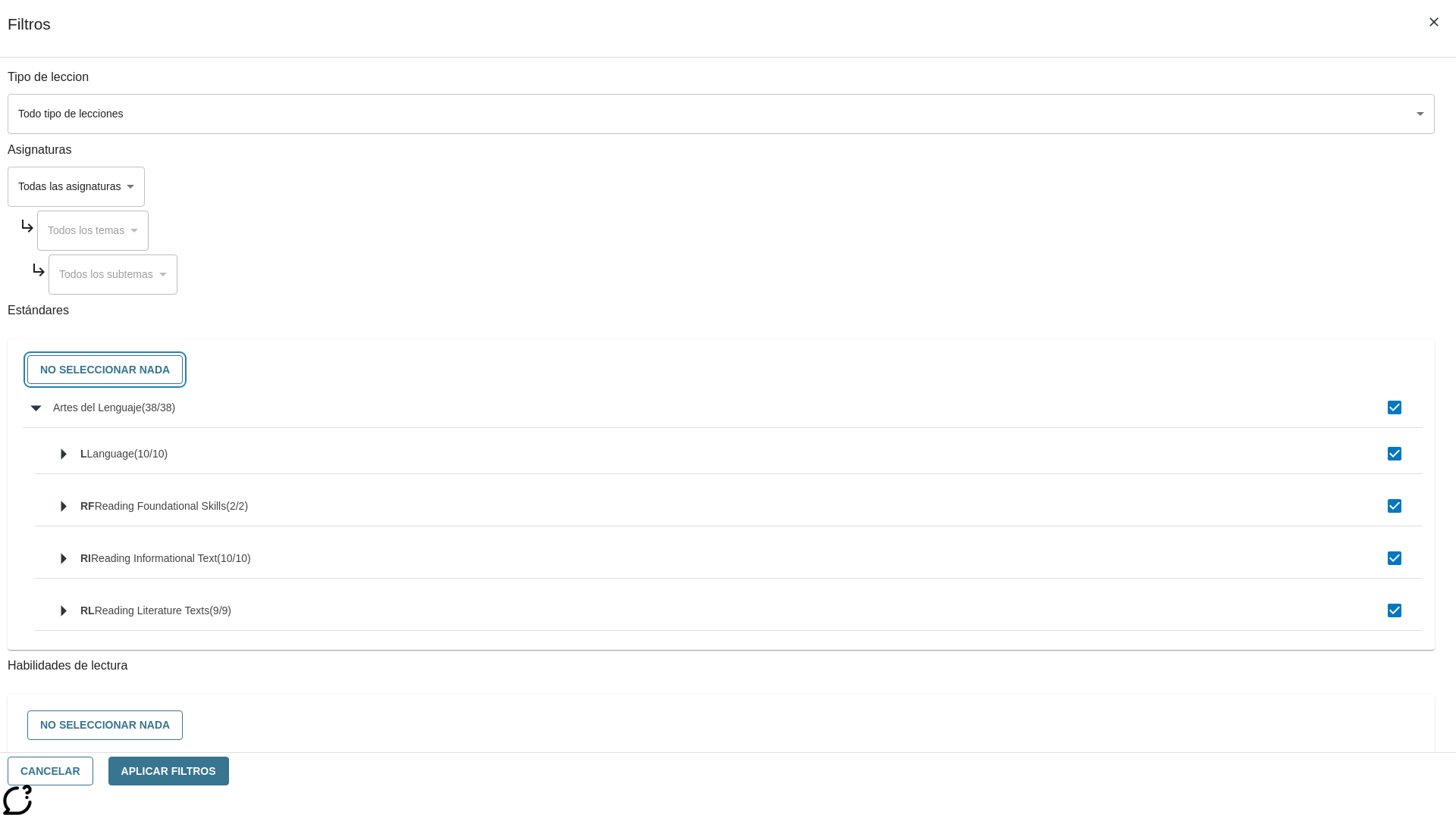
checkbox input "false"
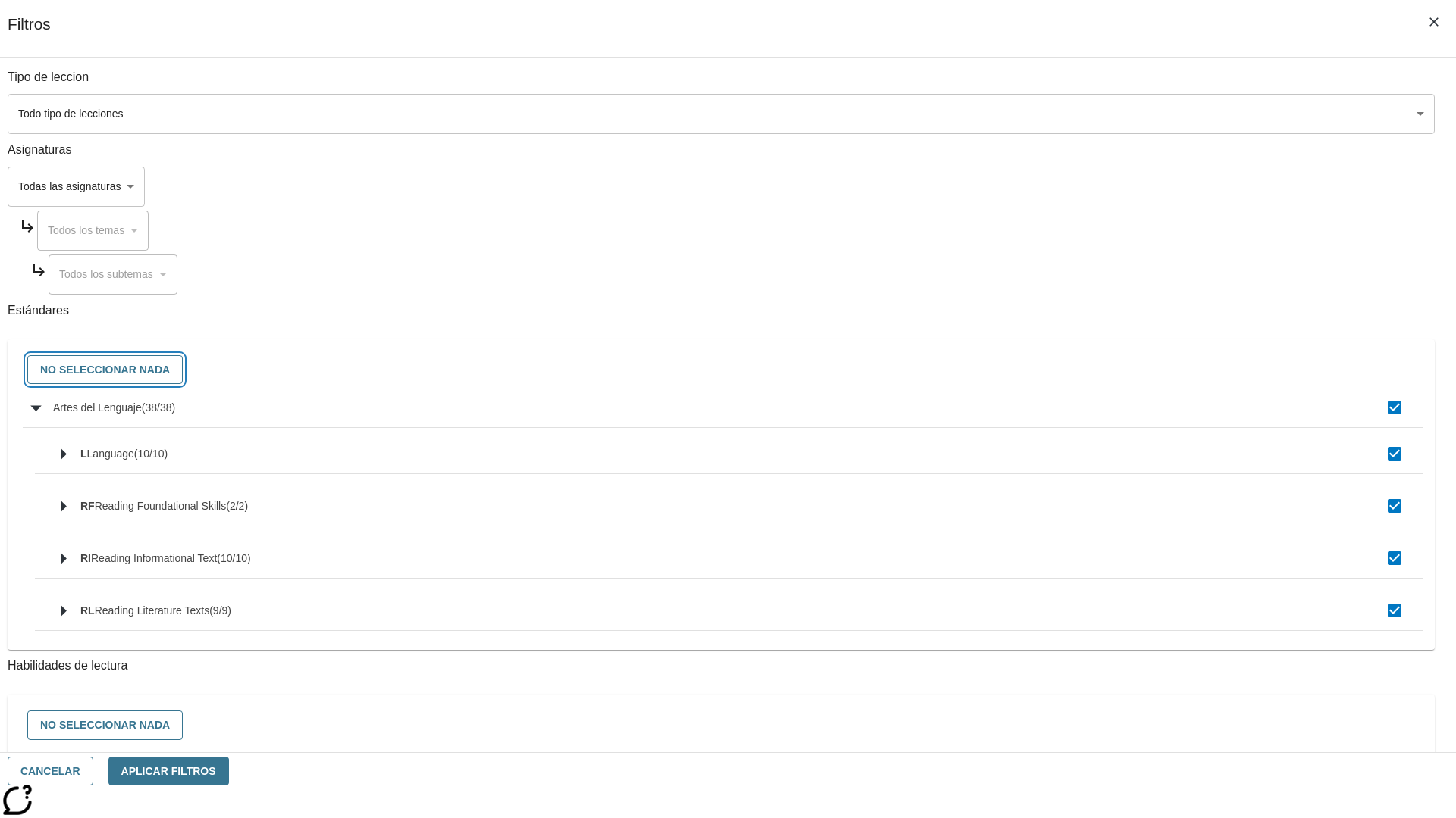
checkbox input "false"
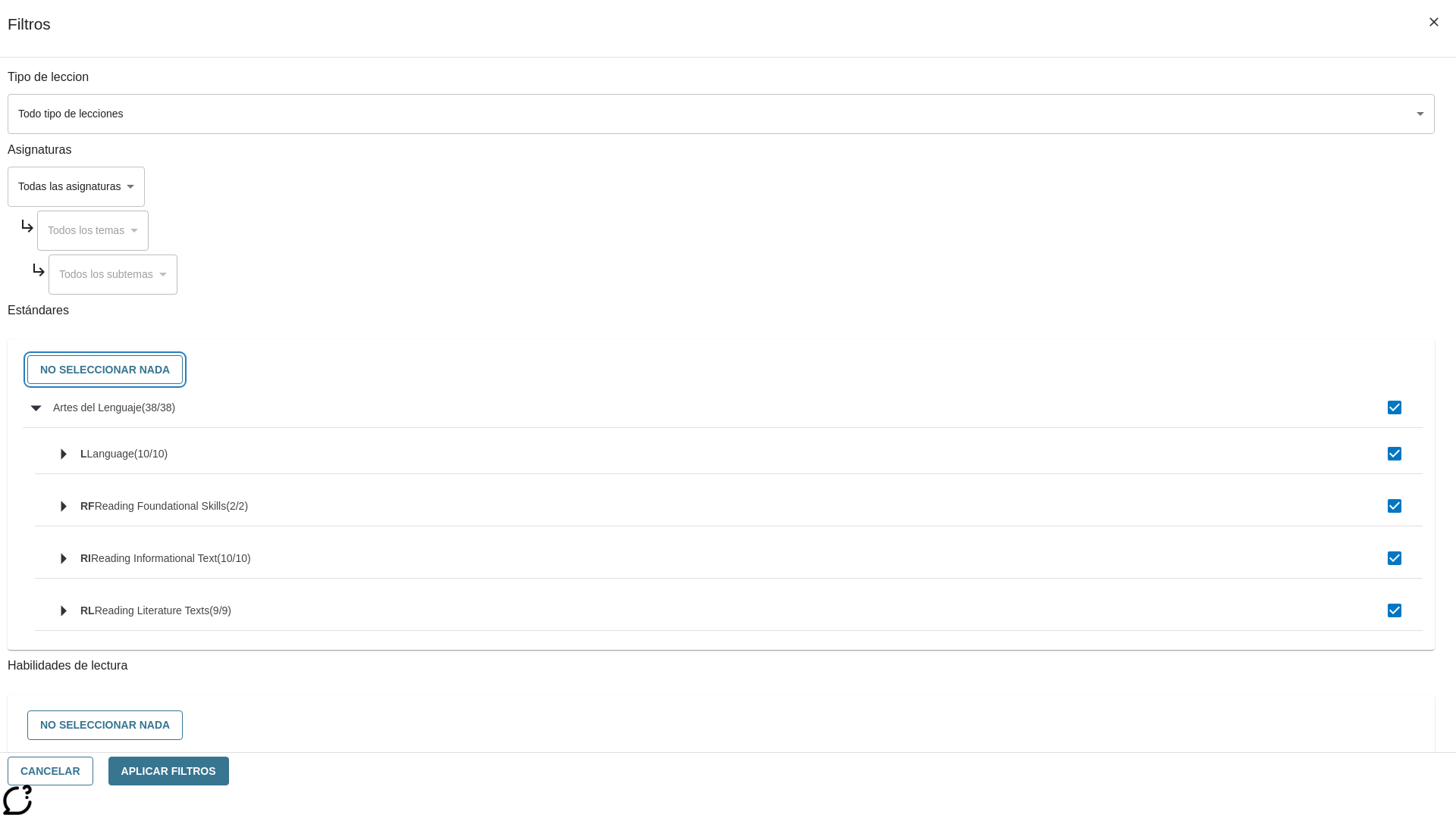
checkbox input "false"
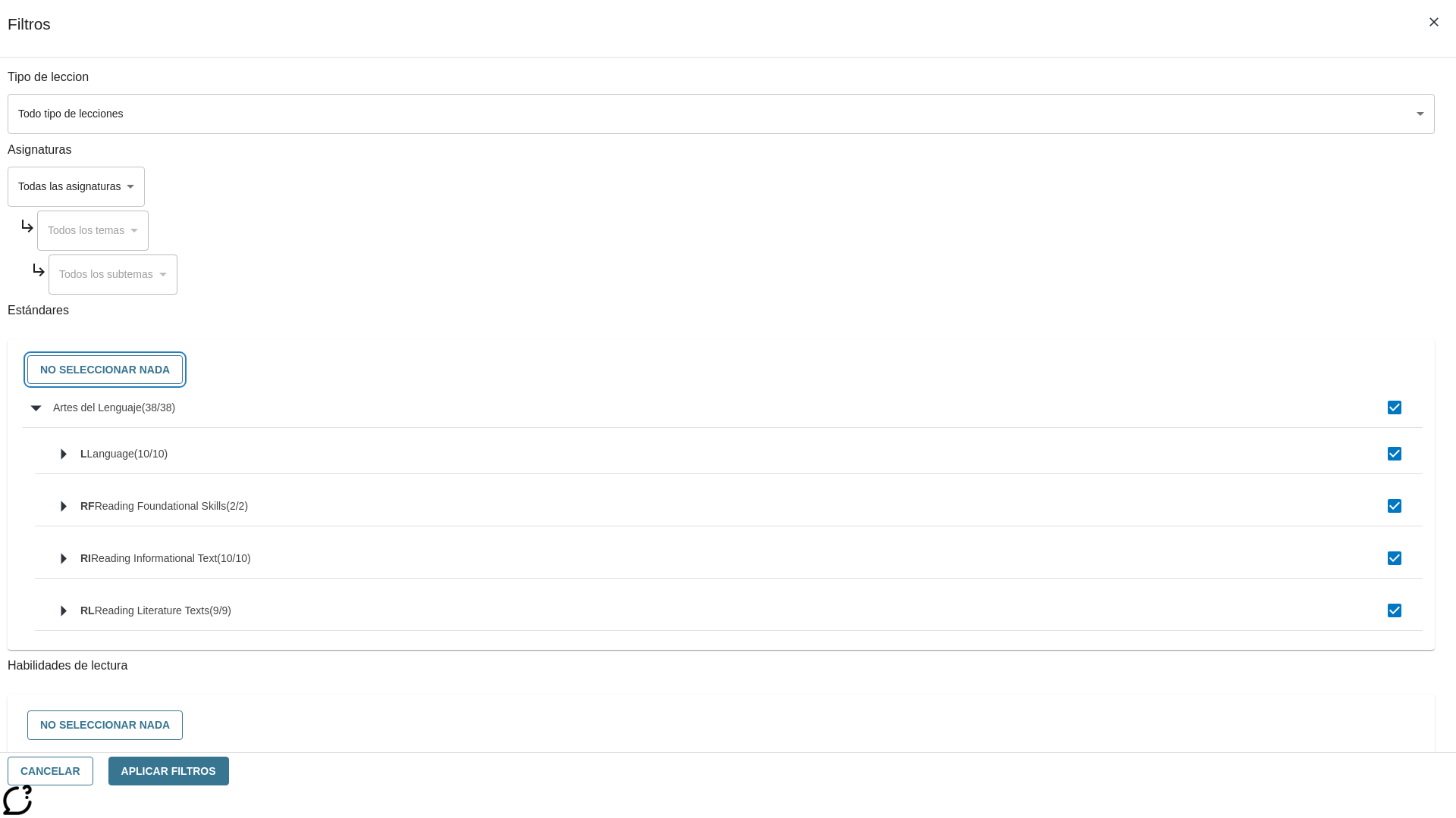
checkbox input "false"
click at [93, 771] on button "Cancelar" at bounding box center [51, 771] width 86 height 29
click at [109, 20] on icon "Portada" at bounding box center [117, 21] width 101 height 30
